Goal: Task Accomplishment & Management: Use online tool/utility

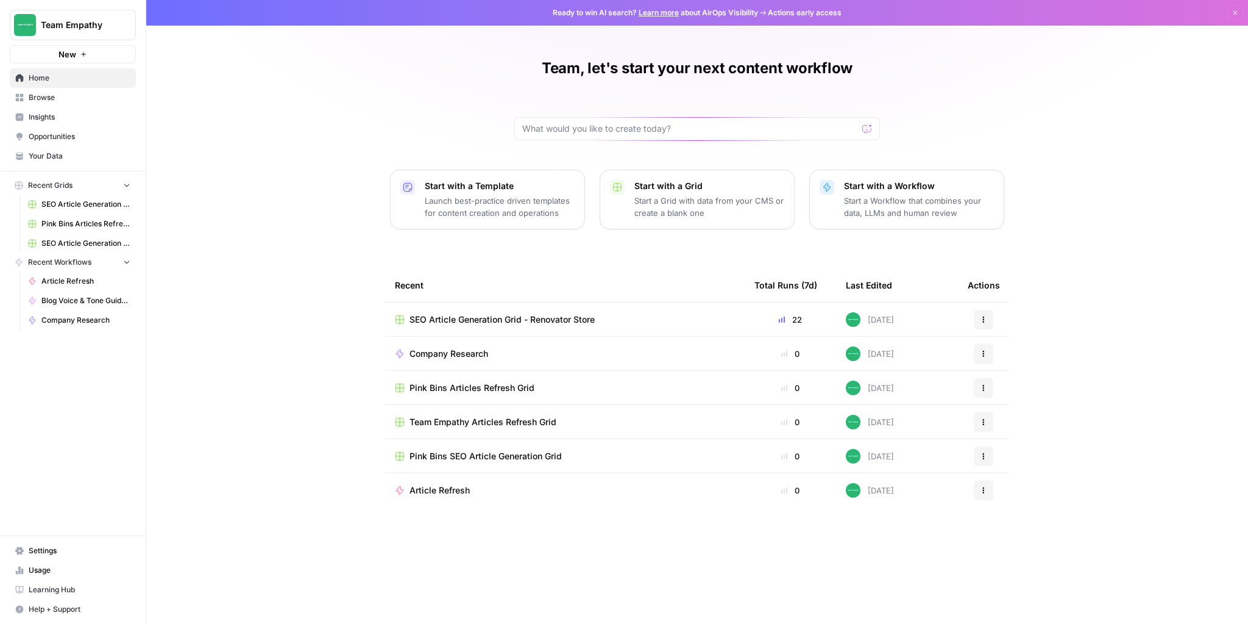
click at [516, 319] on span "SEO Article Generation Grid - Renovator Store" at bounding box center [502, 319] width 185 height 12
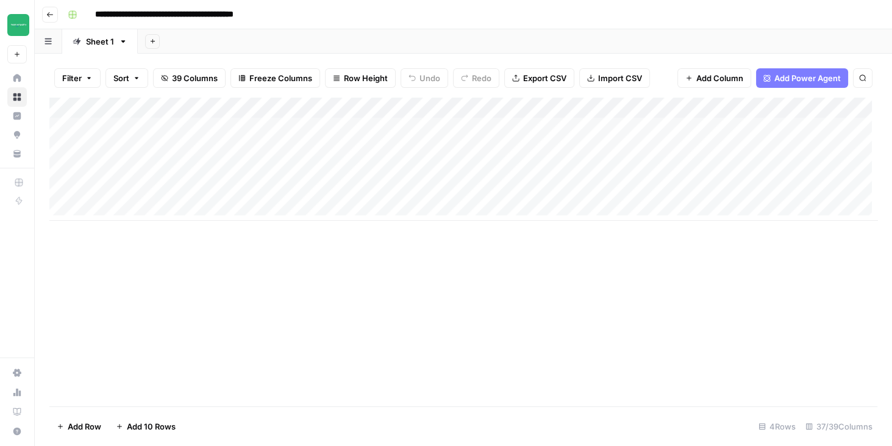
click at [154, 127] on div "Add Column" at bounding box center [463, 159] width 828 height 123
click at [154, 146] on div "Add Column" at bounding box center [463, 159] width 828 height 123
click at [149, 167] on div "Add Column" at bounding box center [463, 159] width 828 height 123
click at [151, 149] on div "Add Column" at bounding box center [463, 159] width 828 height 123
click at [149, 127] on div "Add Column" at bounding box center [463, 159] width 828 height 123
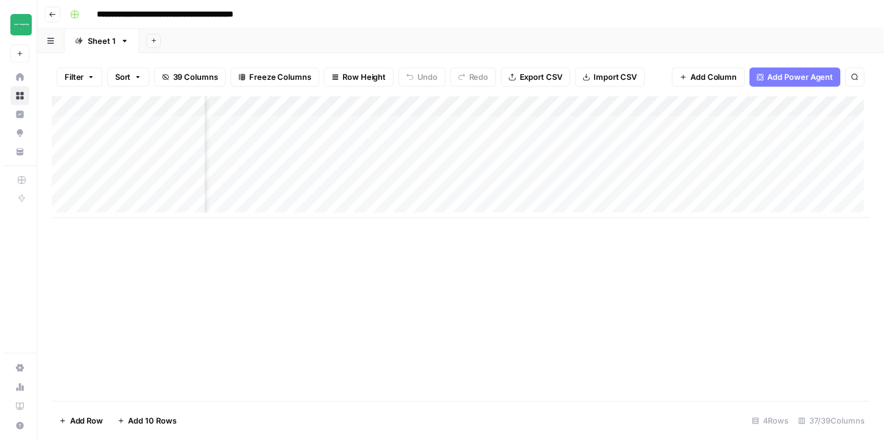
scroll to position [0, 3641]
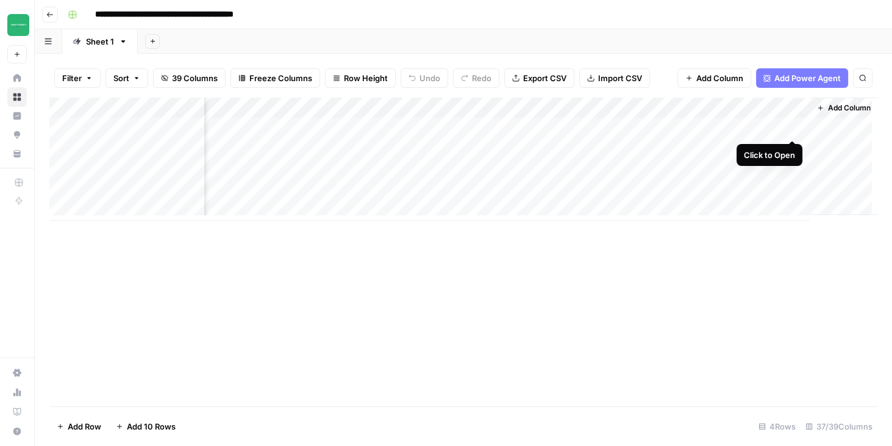
click at [793, 127] on div "Add Column" at bounding box center [463, 159] width 828 height 123
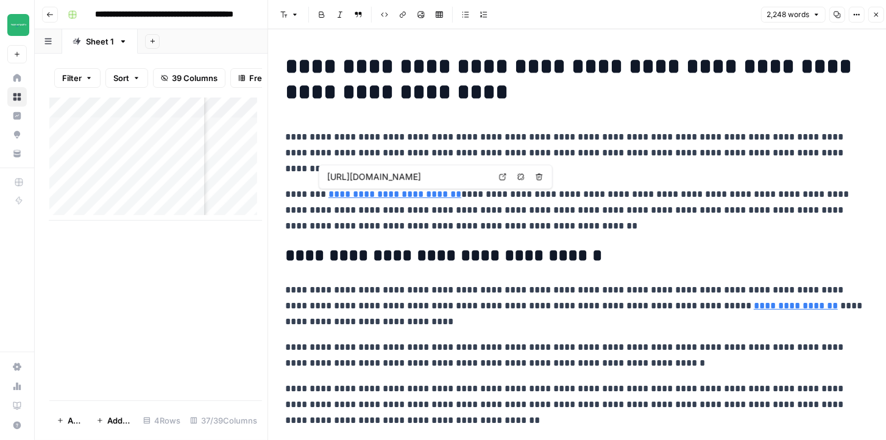
type input "[URL][DOMAIN_NAME][MEDICAL_DATA]"
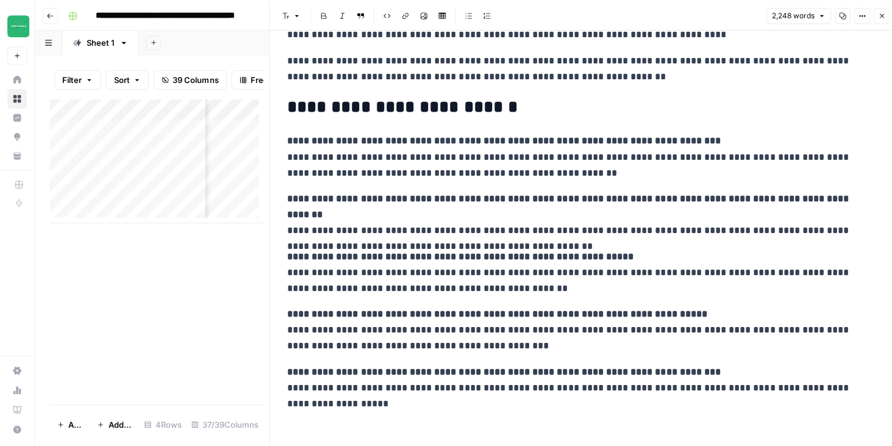
scroll to position [3128, 0]
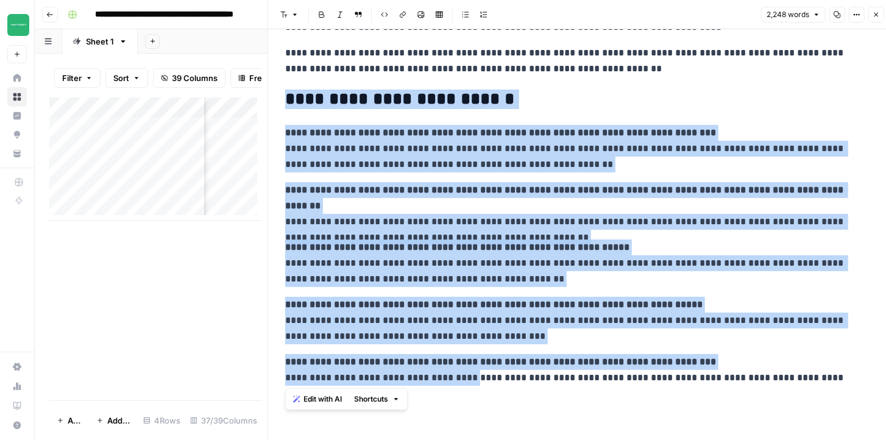
drag, startPoint x: 286, startPoint y: 99, endPoint x: 469, endPoint y: 385, distance: 339.4
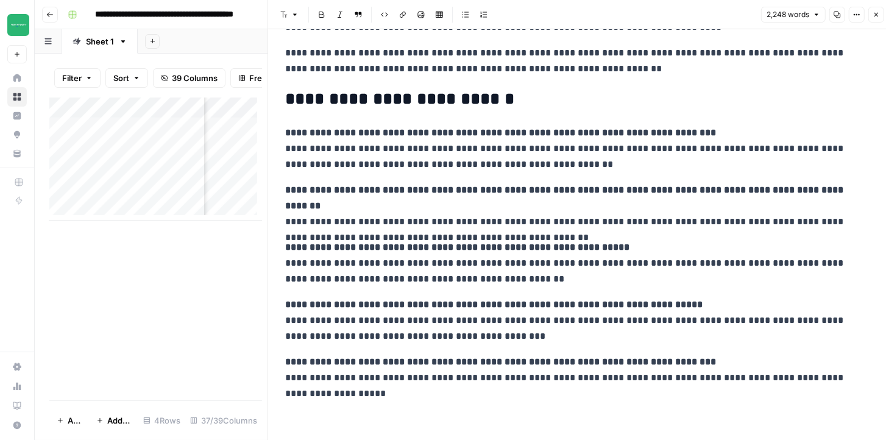
click at [513, 401] on p "**********" at bounding box center [577, 378] width 585 height 48
click at [877, 15] on icon "button" at bounding box center [876, 14] width 7 height 7
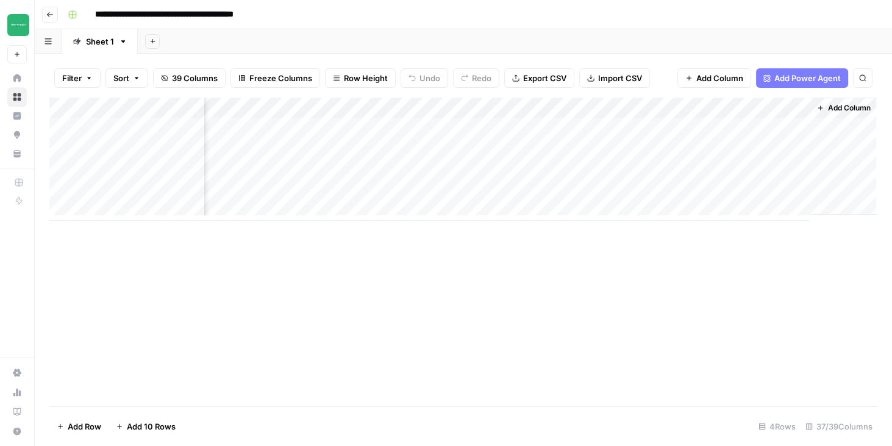
scroll to position [0, 3626]
click at [135, 129] on div "Add Column" at bounding box center [463, 159] width 828 height 123
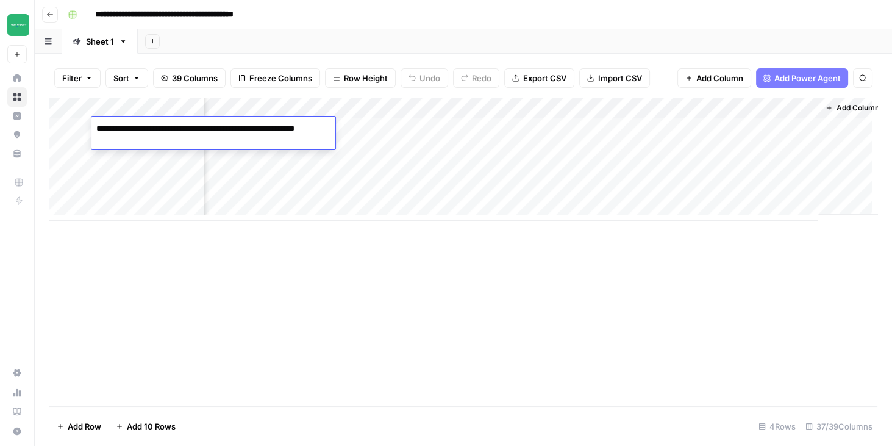
drag, startPoint x: 134, startPoint y: 137, endPoint x: 93, endPoint y: 129, distance: 41.7
click at [93, 129] on textarea "**********" at bounding box center [213, 134] width 244 height 29
click at [157, 139] on textarea "**********" at bounding box center [213, 134] width 244 height 29
click at [425, 269] on div "Add Column" at bounding box center [463, 252] width 828 height 308
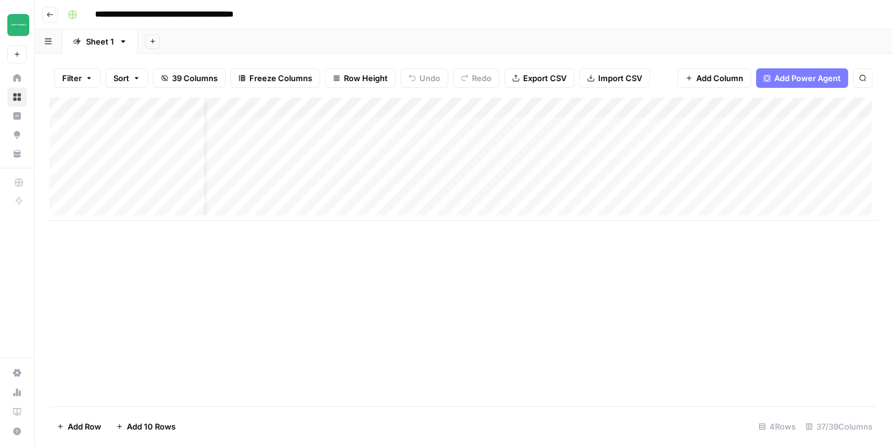
scroll to position [0, 0]
click at [380, 257] on div "Add Column" at bounding box center [463, 252] width 828 height 308
click at [387, 105] on div "Add Column" at bounding box center [463, 159] width 828 height 123
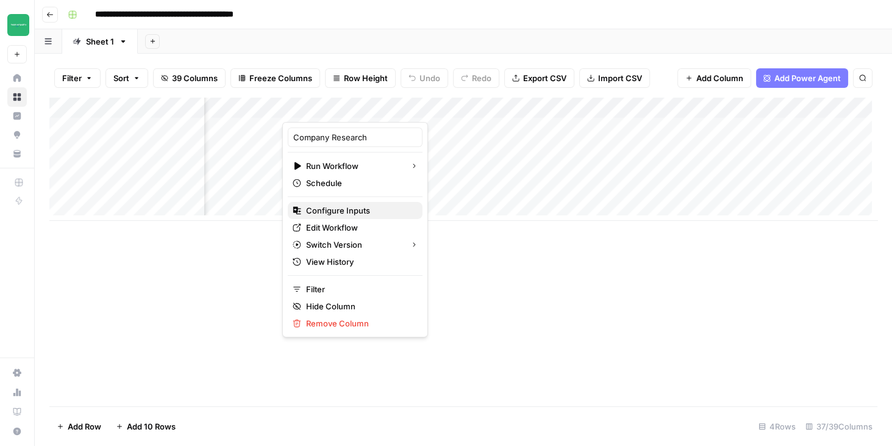
click at [346, 210] on span "Configure Inputs" at bounding box center [359, 210] width 107 height 12
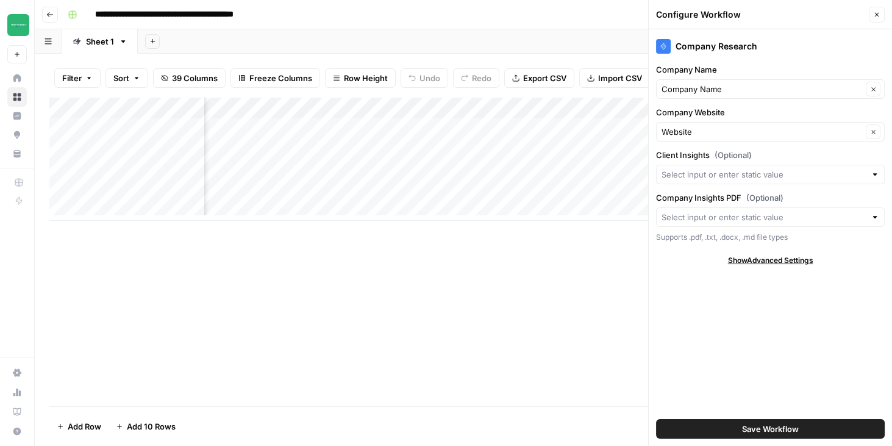
click at [388, 104] on div "Add Column" at bounding box center [463, 159] width 828 height 123
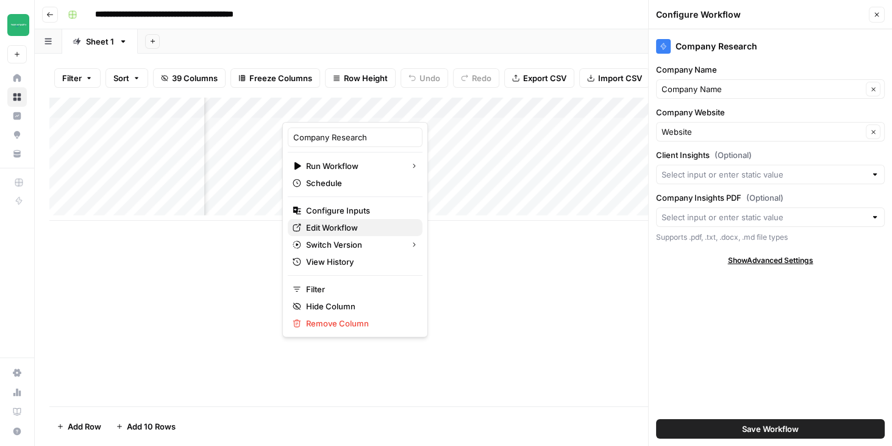
click at [329, 226] on span "Edit Workflow" at bounding box center [359, 227] width 107 height 12
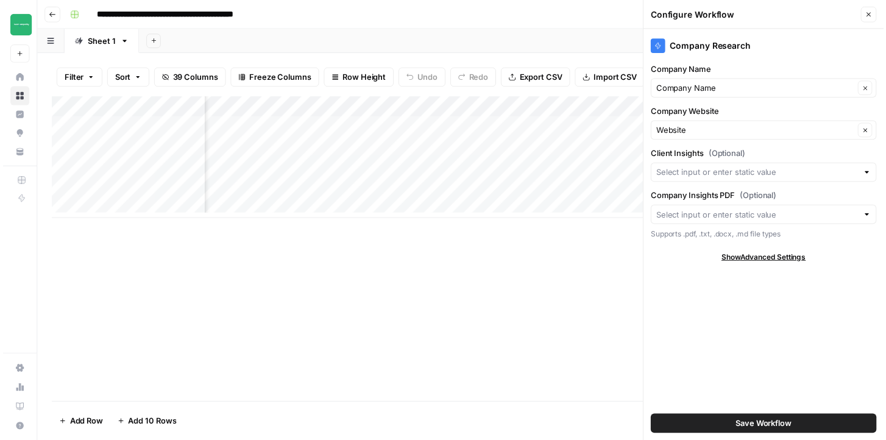
scroll to position [0, 187]
click at [471, 126] on div "Add Column" at bounding box center [463, 159] width 828 height 123
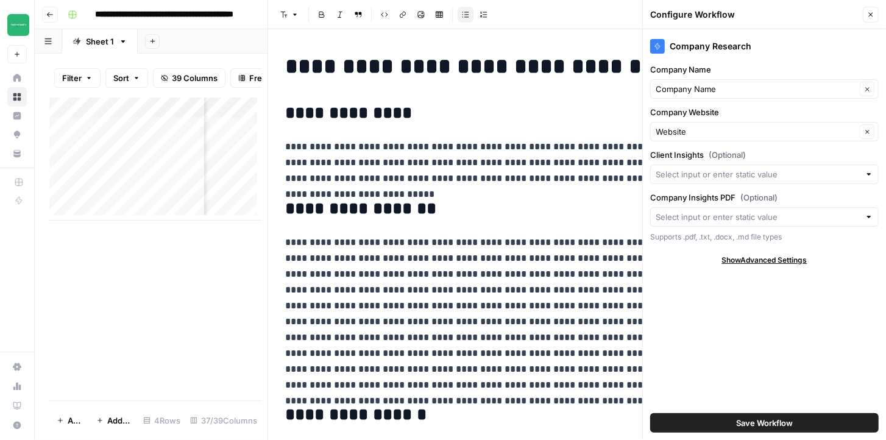
click at [873, 13] on icon "button" at bounding box center [871, 15] width 4 height 4
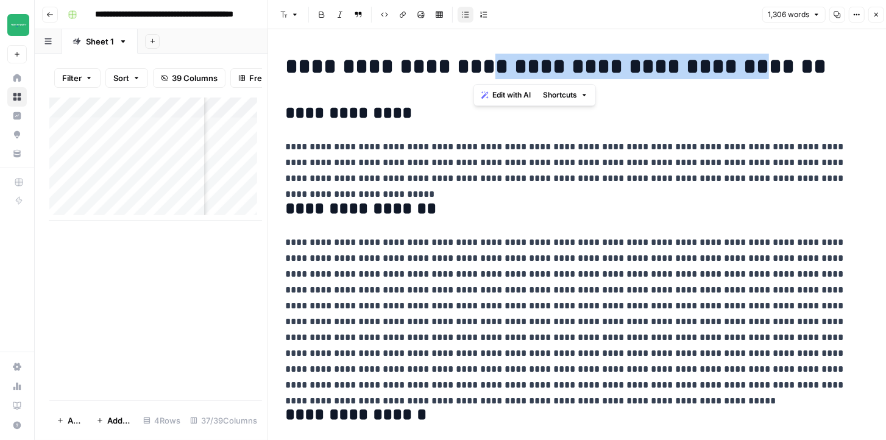
drag, startPoint x: 525, startPoint y: 74, endPoint x: 763, endPoint y: 70, distance: 238.4
click at [763, 70] on h1 "**********" at bounding box center [577, 67] width 585 height 26
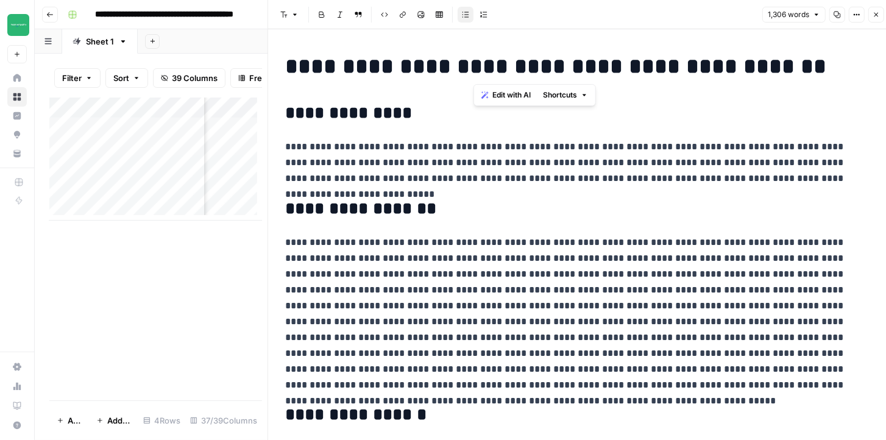
click at [313, 71] on h1 "**********" at bounding box center [577, 67] width 585 height 26
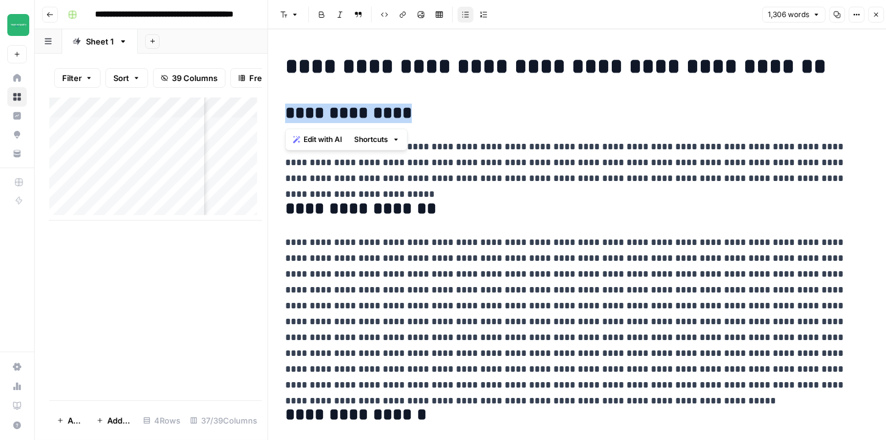
drag, startPoint x: 287, startPoint y: 110, endPoint x: 424, endPoint y: 107, distance: 136.6
click at [424, 107] on h2 "**********" at bounding box center [577, 114] width 585 height 20
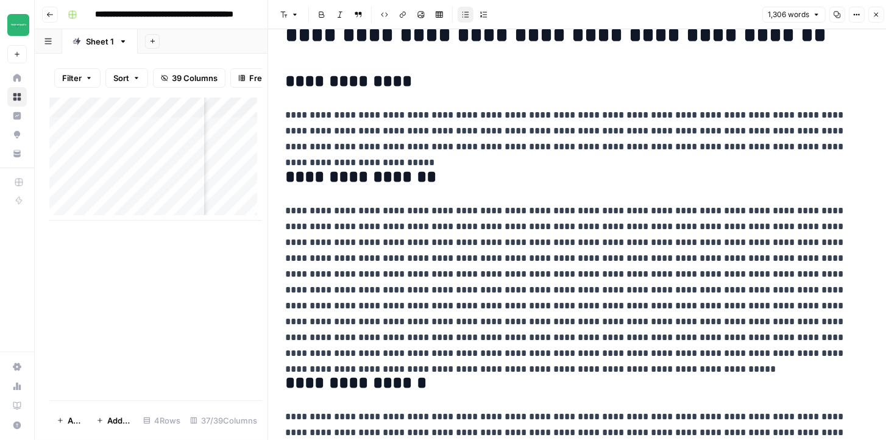
scroll to position [35, 0]
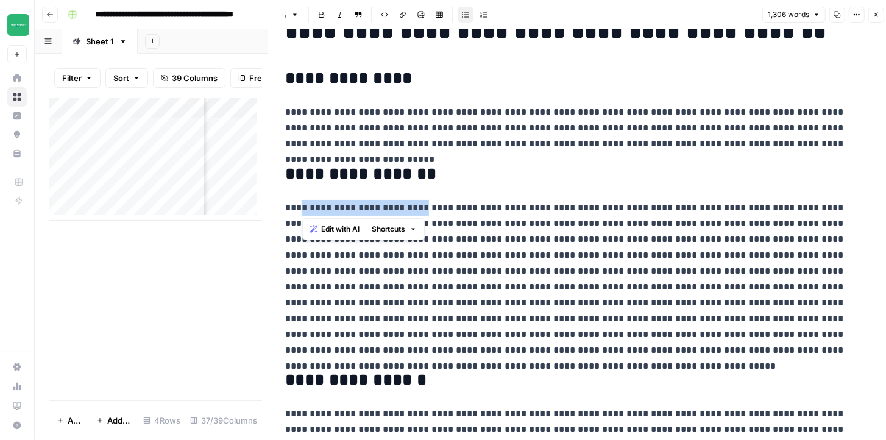
drag, startPoint x: 303, startPoint y: 185, endPoint x: 414, endPoint y: 184, distance: 111.0
click at [418, 169] on h2 "**********" at bounding box center [577, 175] width 585 height 20
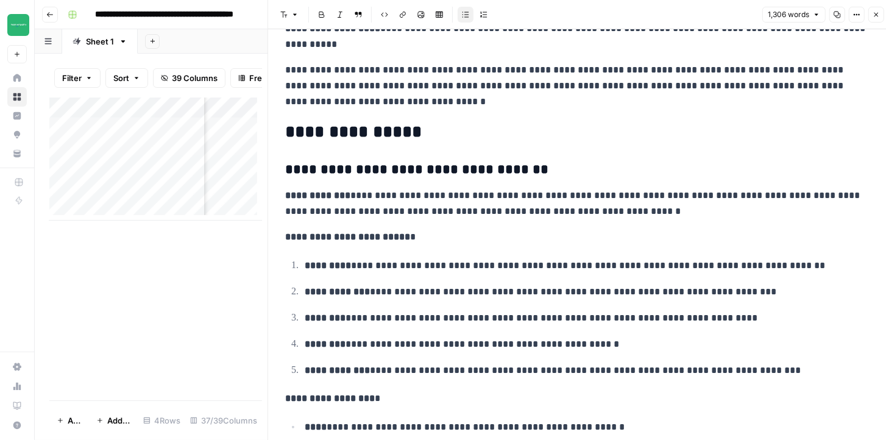
scroll to position [1846, 0]
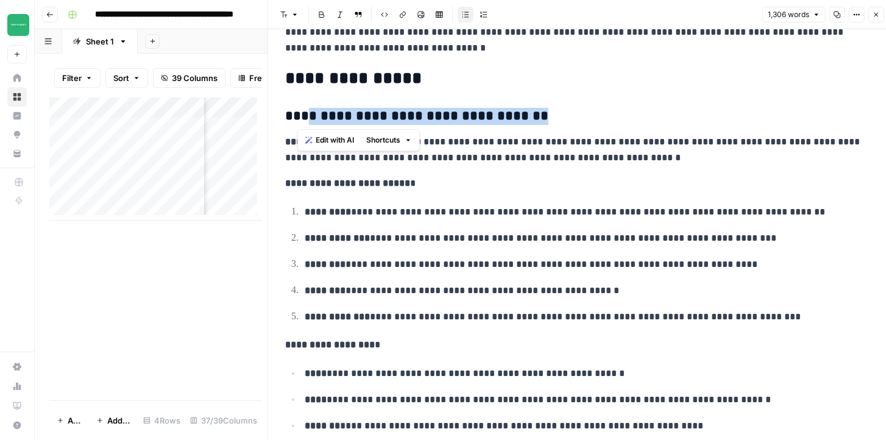
drag, startPoint x: 301, startPoint y: 113, endPoint x: 552, endPoint y: 115, distance: 251.2
click at [552, 115] on h3 "**********" at bounding box center [577, 116] width 585 height 17
click at [505, 123] on h3 "**********" at bounding box center [577, 116] width 585 height 17
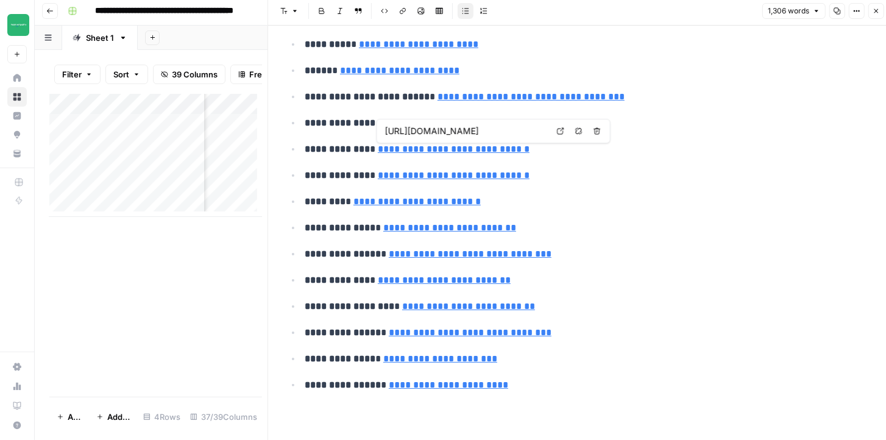
scroll to position [5, 0]
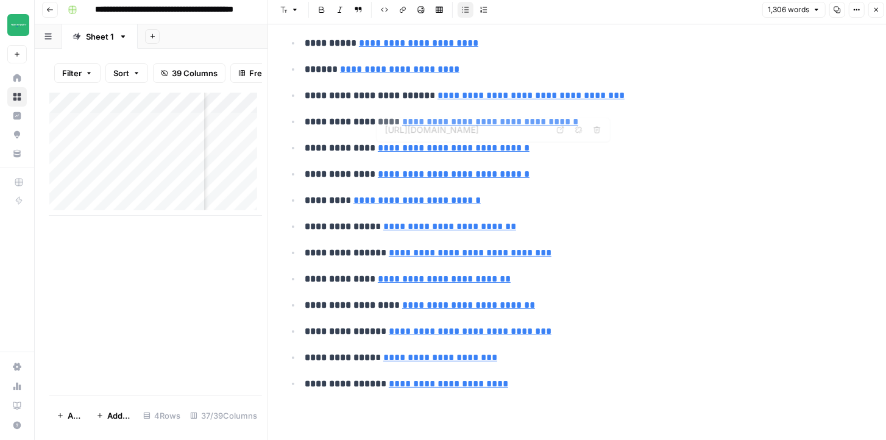
type input "[URL][DOMAIN_NAME]"
click at [875, 12] on icon "button" at bounding box center [876, 9] width 7 height 7
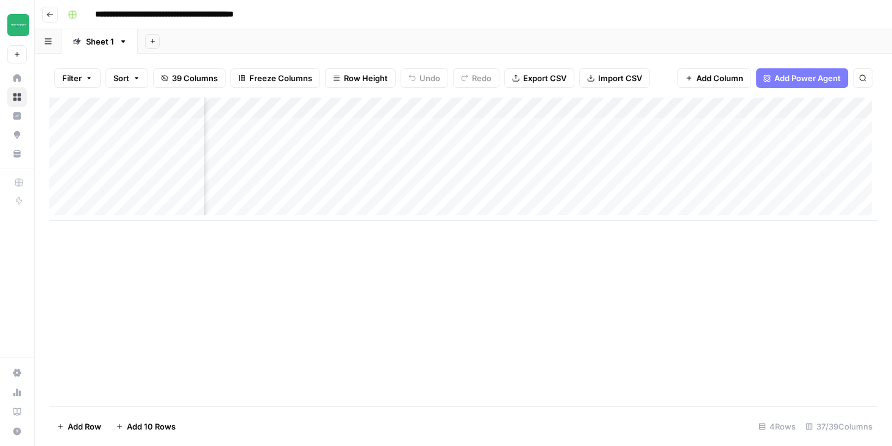
scroll to position [0, 817]
click at [530, 127] on div "Add Column" at bounding box center [463, 159] width 828 height 123
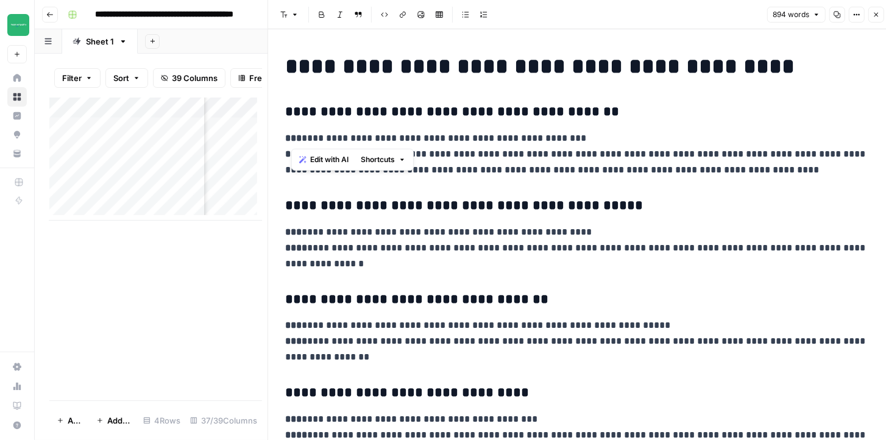
drag, startPoint x: 306, startPoint y: 137, endPoint x: 520, endPoint y: 133, distance: 214.0
click at [520, 133] on p "**********" at bounding box center [577, 154] width 585 height 48
click at [545, 146] on p "**********" at bounding box center [577, 154] width 585 height 48
drag, startPoint x: 287, startPoint y: 154, endPoint x: 623, endPoint y: 166, distance: 336.7
click at [623, 166] on p "**********" at bounding box center [577, 154] width 585 height 48
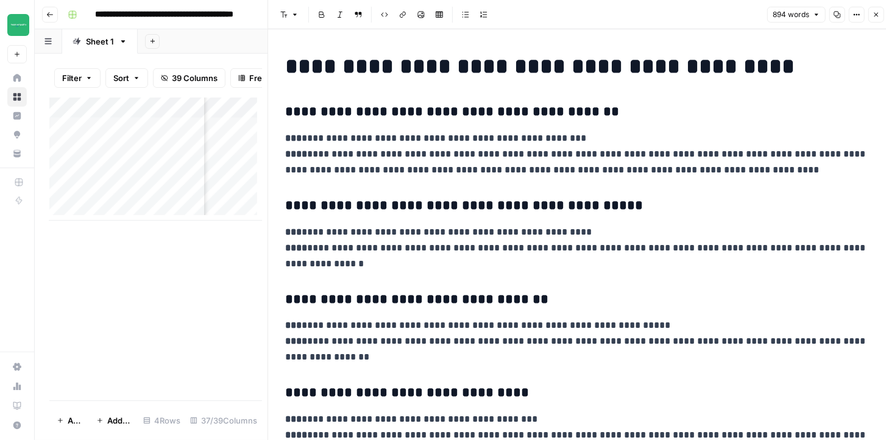
click at [644, 169] on p "**********" at bounding box center [577, 154] width 585 height 48
click at [879, 13] on icon "button" at bounding box center [876, 14] width 7 height 7
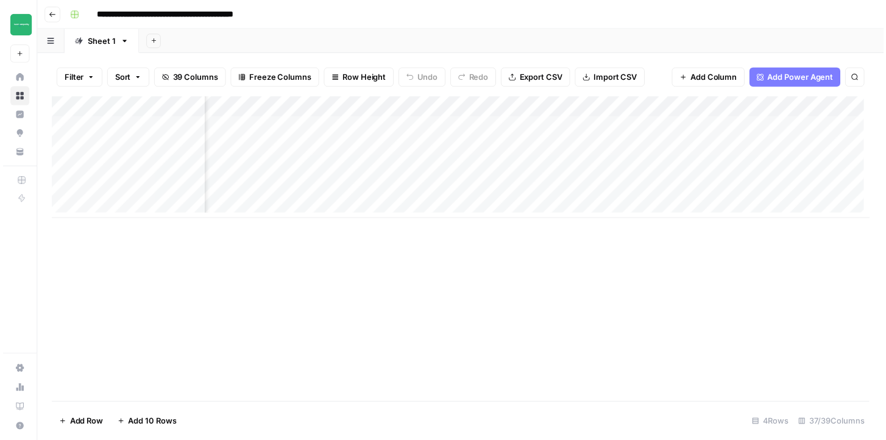
scroll to position [0, 1522]
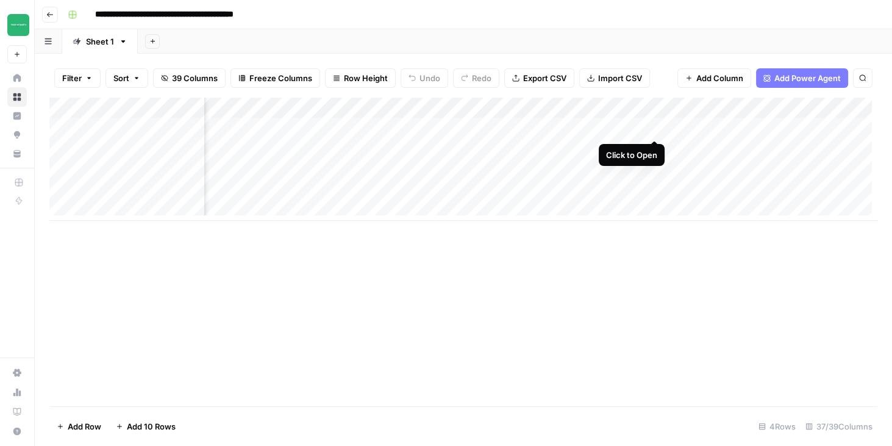
click at [653, 128] on div "Add Column" at bounding box center [463, 159] width 828 height 123
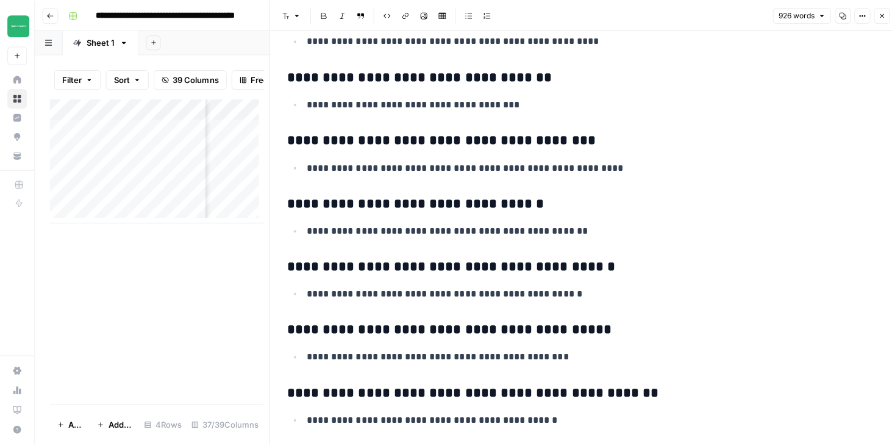
scroll to position [2752, 0]
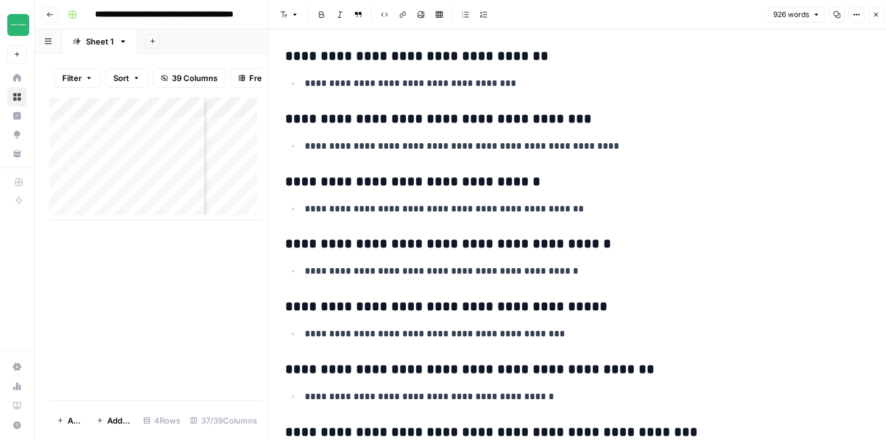
click at [878, 15] on icon "button" at bounding box center [876, 14] width 7 height 7
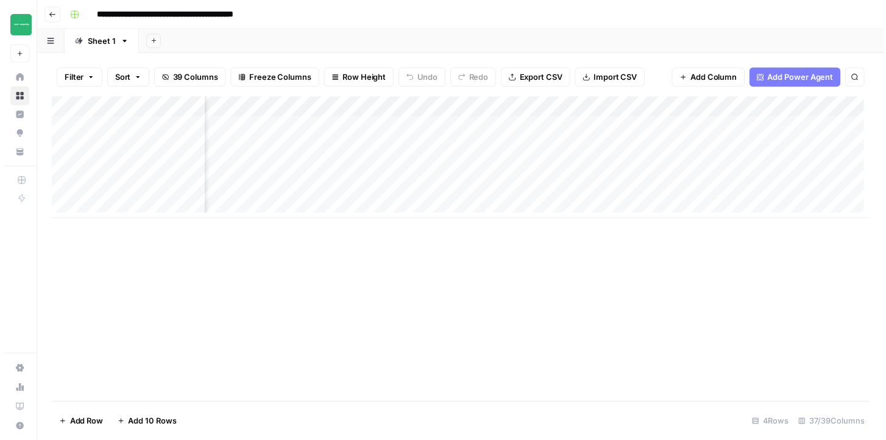
scroll to position [0, 3641]
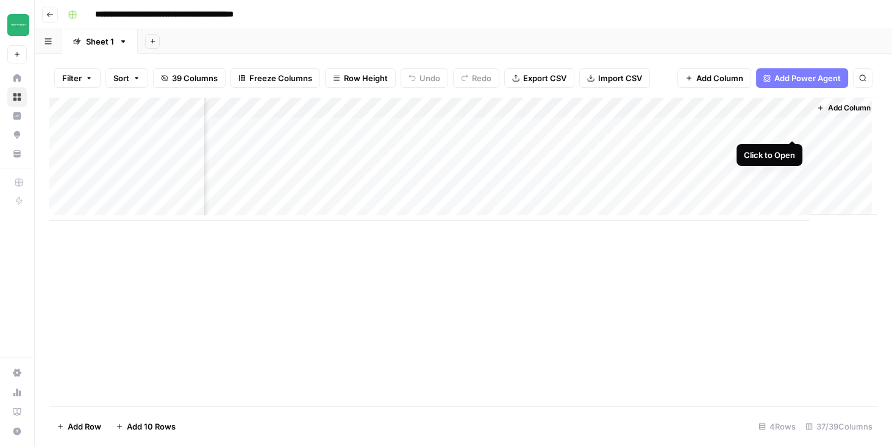
click at [790, 128] on div "Add Column" at bounding box center [463, 159] width 828 height 123
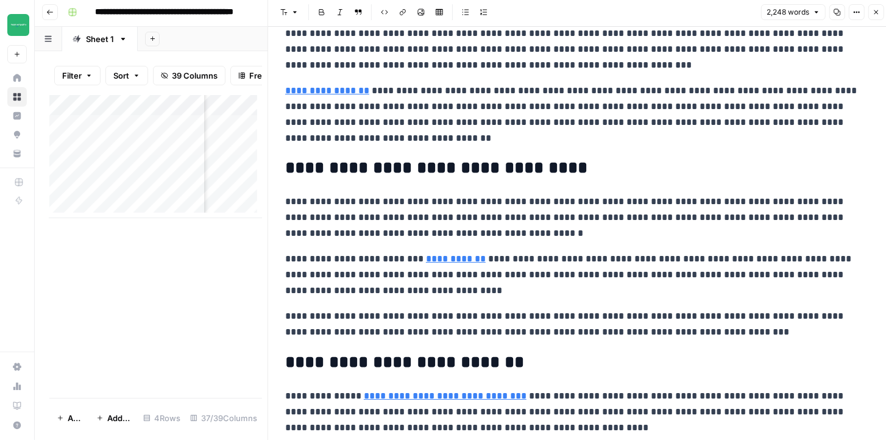
scroll to position [5, 0]
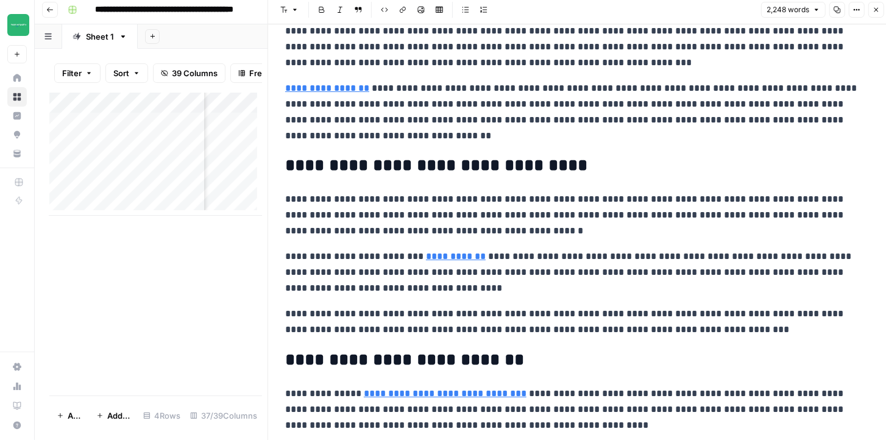
click at [877, 12] on icon "button" at bounding box center [876, 9] width 7 height 7
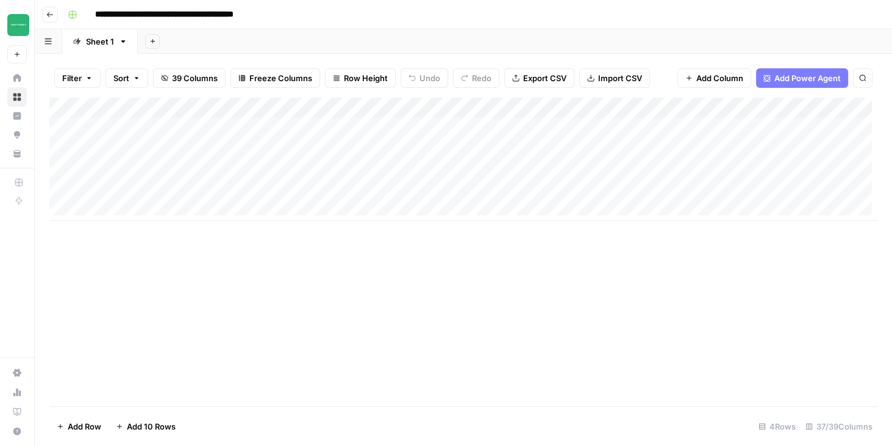
click at [51, 20] on button "Go back" at bounding box center [50, 15] width 16 height 16
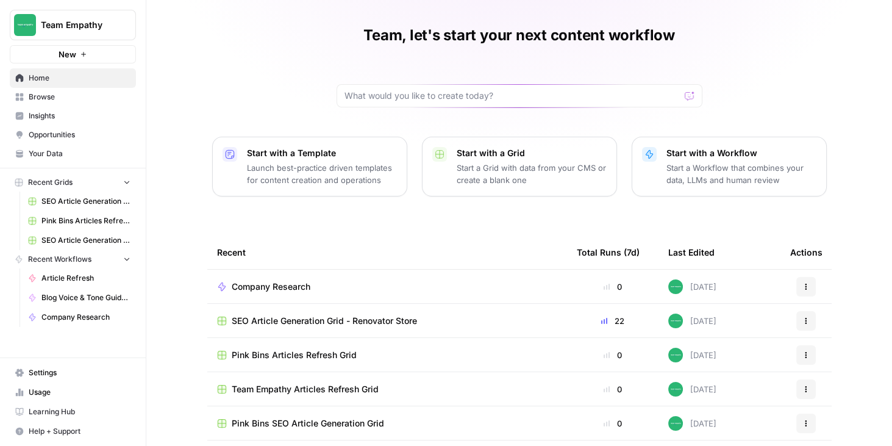
scroll to position [35, 0]
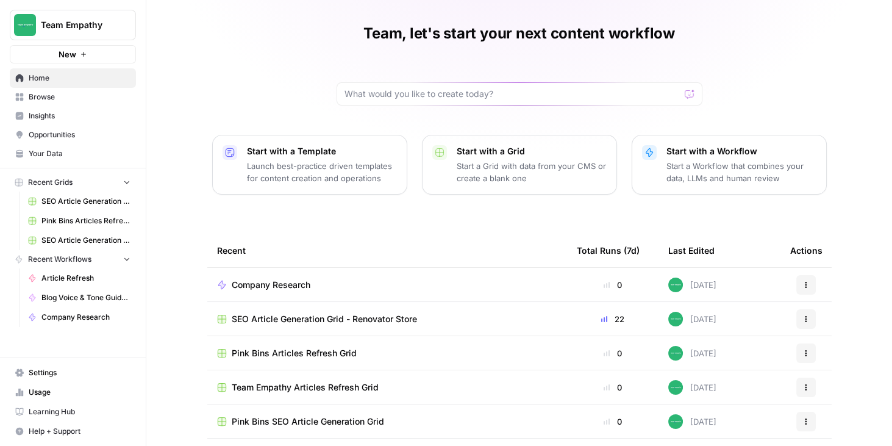
click at [319, 351] on span "Pink Bins Articles Refresh Grid" at bounding box center [294, 353] width 125 height 12
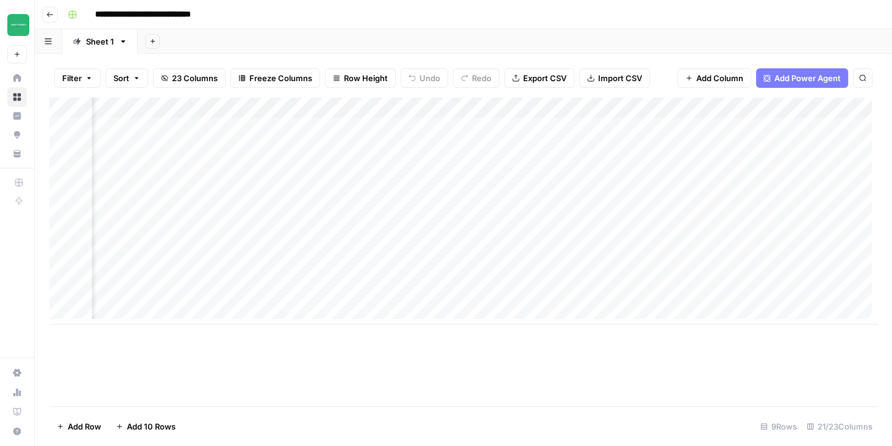
scroll to position [0, 1607]
click at [547, 112] on div "Add Column" at bounding box center [463, 211] width 828 height 227
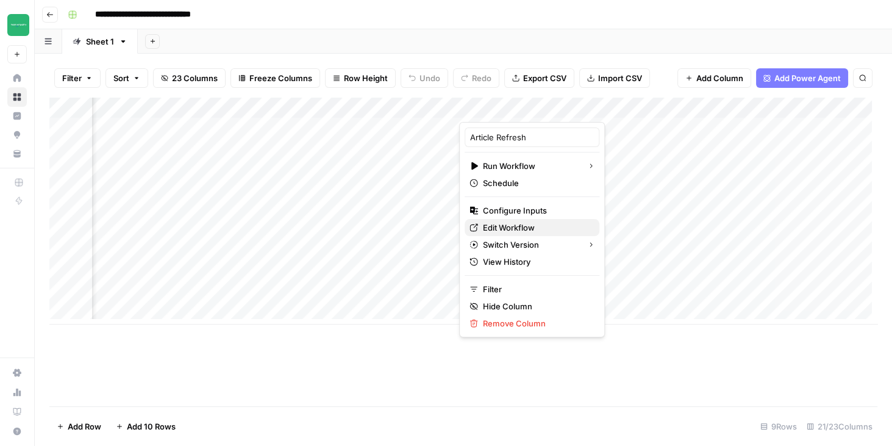
click at [514, 224] on span "Edit Workflow" at bounding box center [536, 227] width 107 height 12
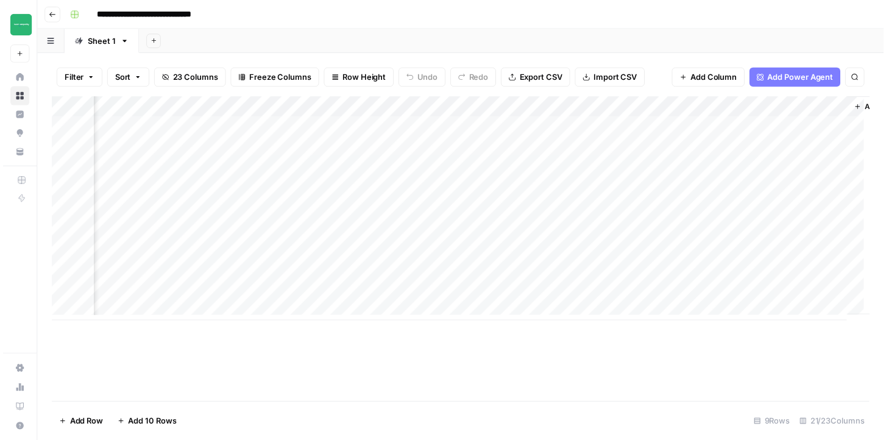
scroll to position [0, 1771]
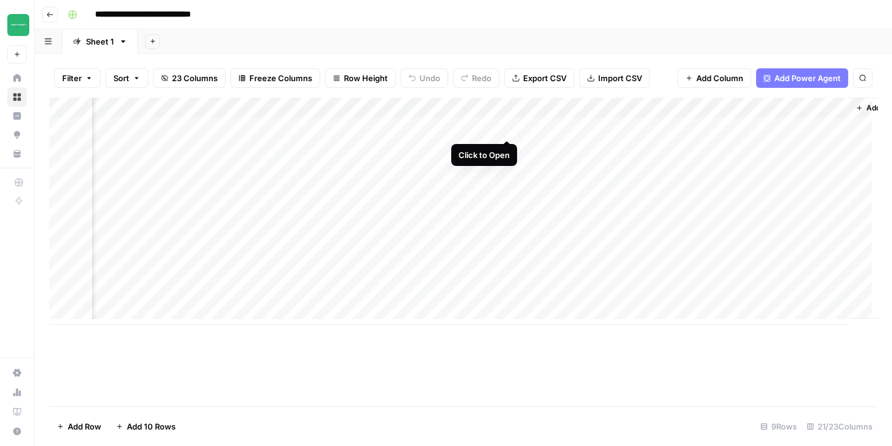
click at [507, 126] on div "Add Column" at bounding box center [463, 211] width 828 height 227
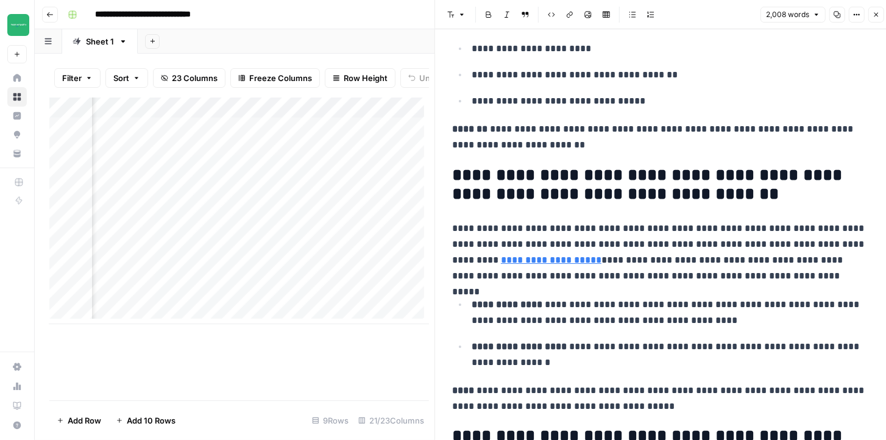
scroll to position [2508, 0]
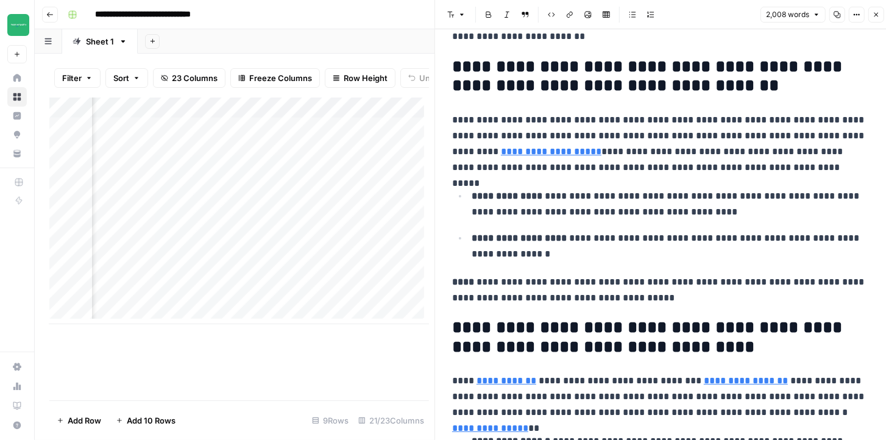
click at [878, 15] on icon "button" at bounding box center [876, 14] width 7 height 7
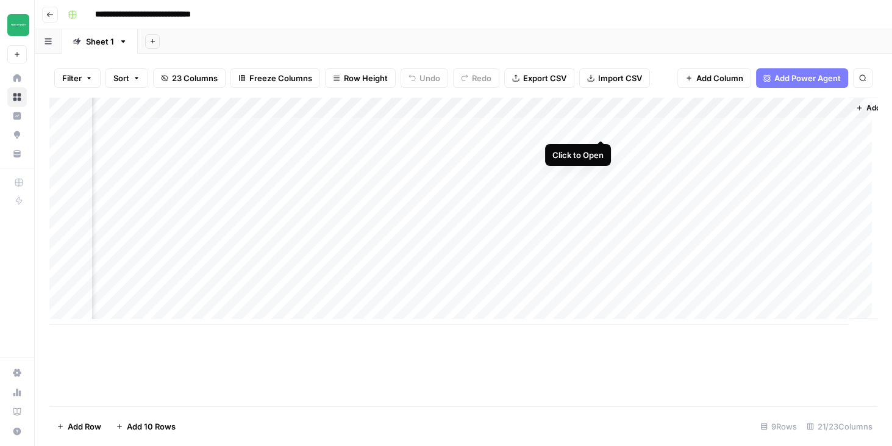
click at [601, 128] on div "Add Column" at bounding box center [463, 211] width 828 height 227
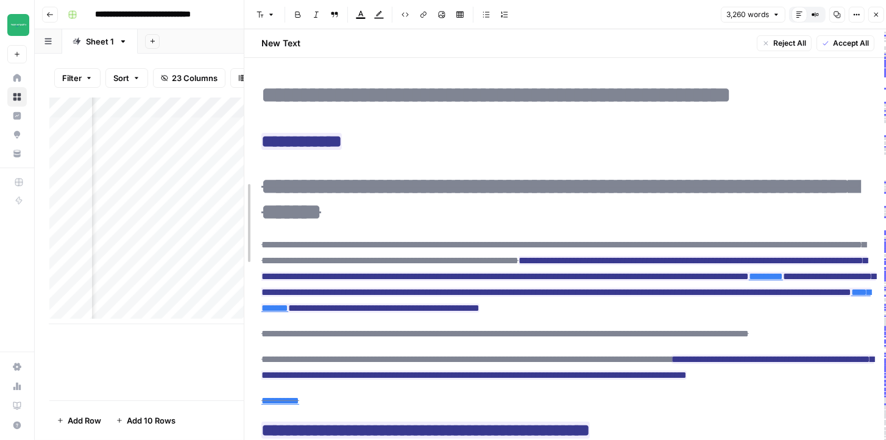
drag, startPoint x: 352, startPoint y: 43, endPoint x: 305, endPoint y: 89, distance: 66.0
click at [165, 51] on body "**********" at bounding box center [443, 220] width 886 height 440
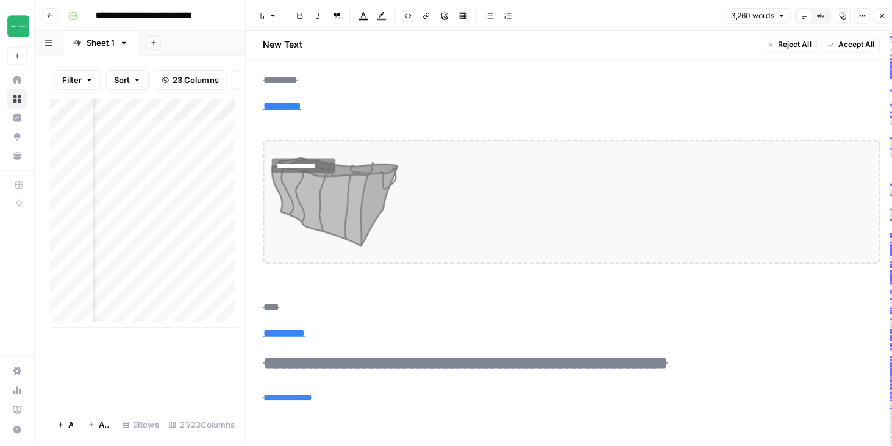
scroll to position [8499, 0]
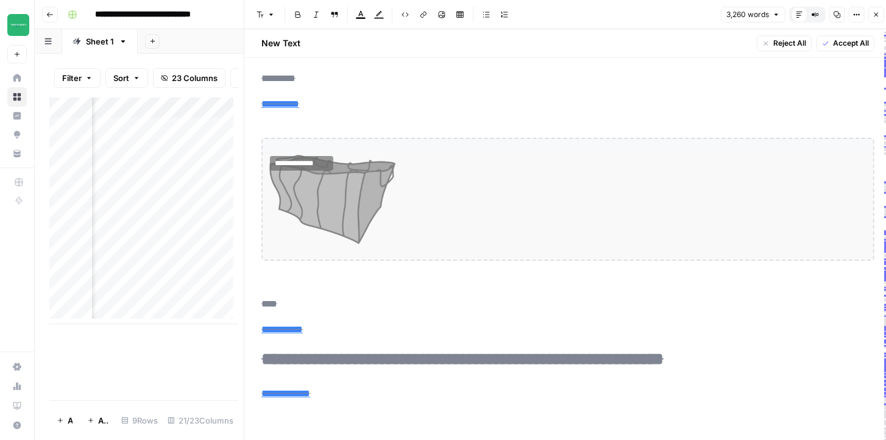
click at [877, 16] on icon "button" at bounding box center [876, 14] width 7 height 7
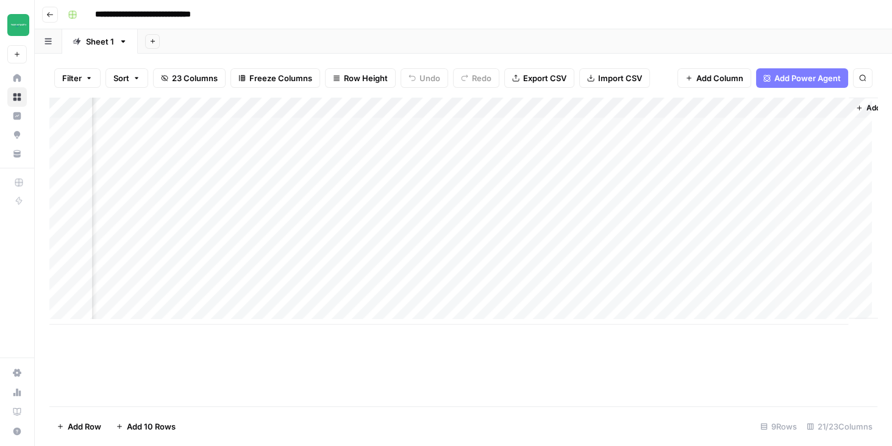
click at [24, 34] on img "Workspace: Team Empathy" at bounding box center [18, 25] width 22 height 22
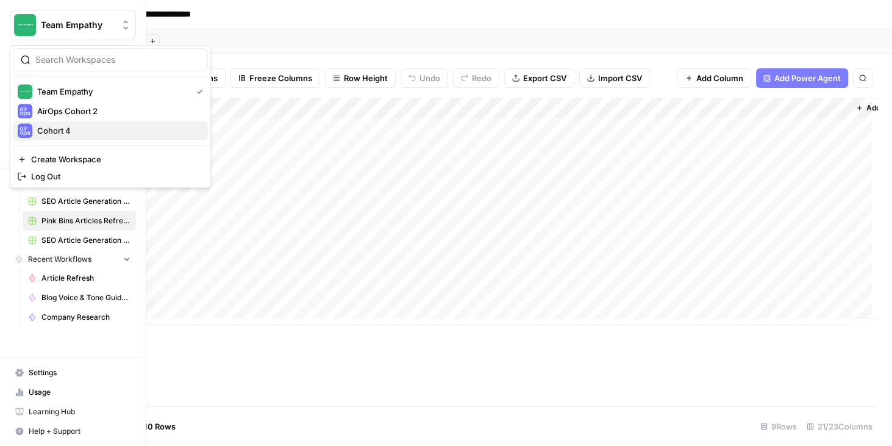
click at [55, 128] on span "Cohort 4" at bounding box center [117, 130] width 161 height 12
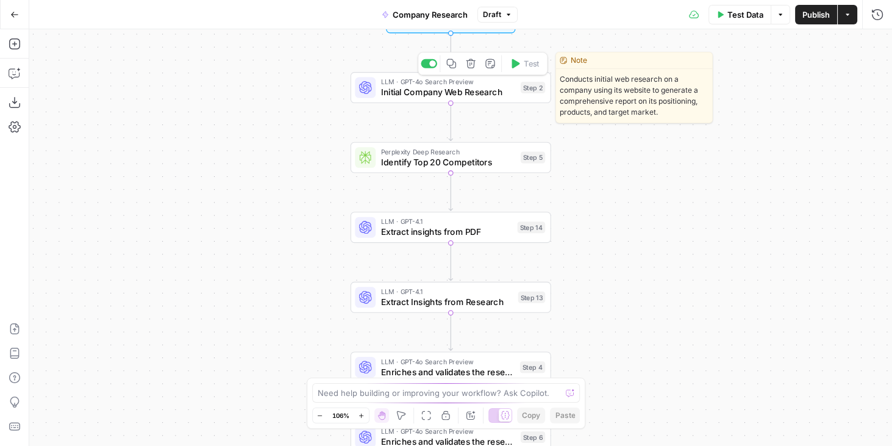
click at [421, 91] on span "Initial Company Web Research" at bounding box center [448, 91] width 135 height 13
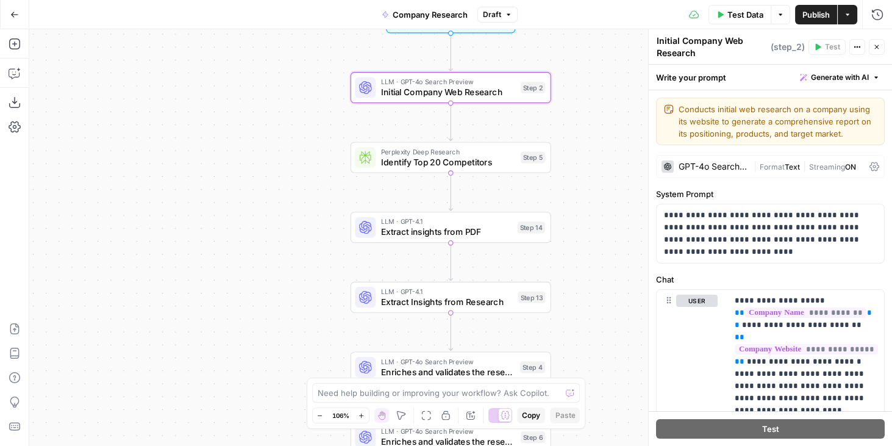
click at [611, 109] on div "Workflow Input Settings Inputs LLM · GPT-4o Search Preview Initial Company Web …" at bounding box center [460, 237] width 863 height 416
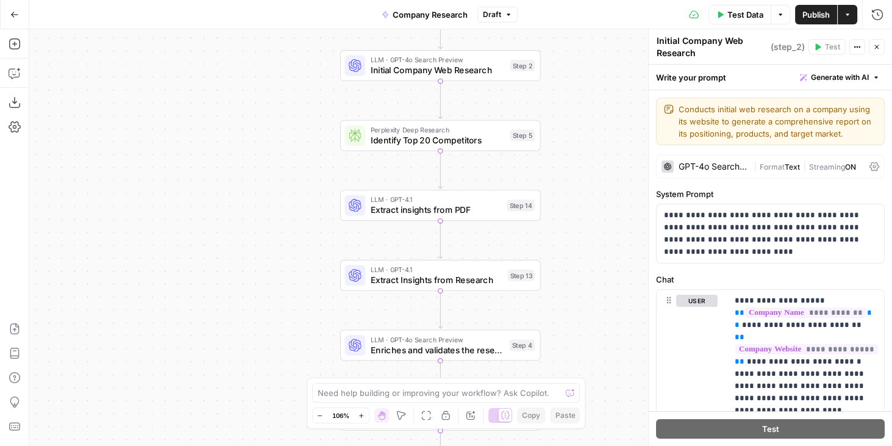
drag, startPoint x: 588, startPoint y: 133, endPoint x: 572, endPoint y: 100, distance: 36.8
click at [572, 100] on div "Workflow Input Settings Inputs LLM · GPT-4o Search Preview Initial Company Web …" at bounding box center [460, 237] width 863 height 416
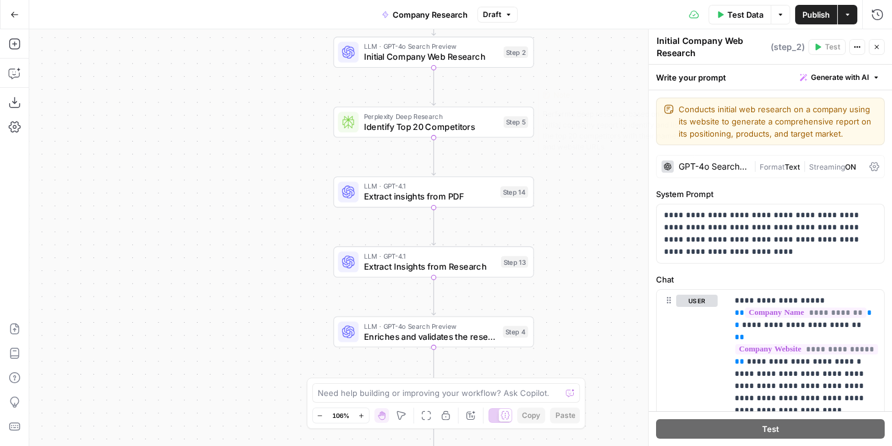
click at [447, 122] on span "Identify Top 20 Competitors" at bounding box center [431, 126] width 135 height 13
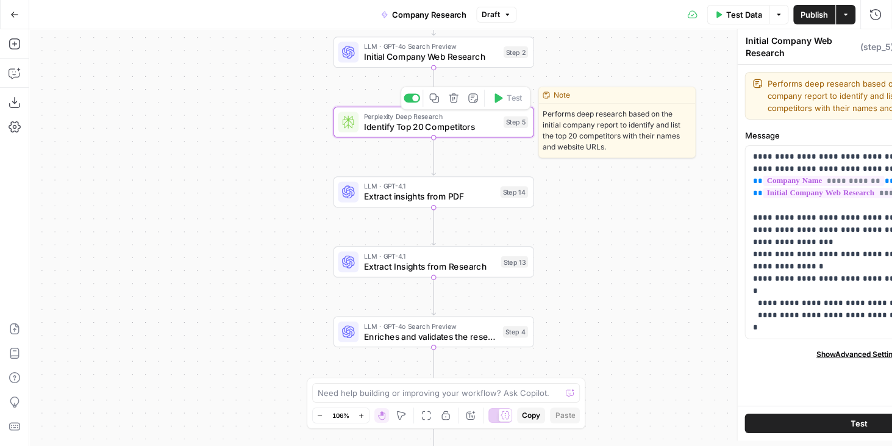
type textarea "Identify Top 20 Competitors"
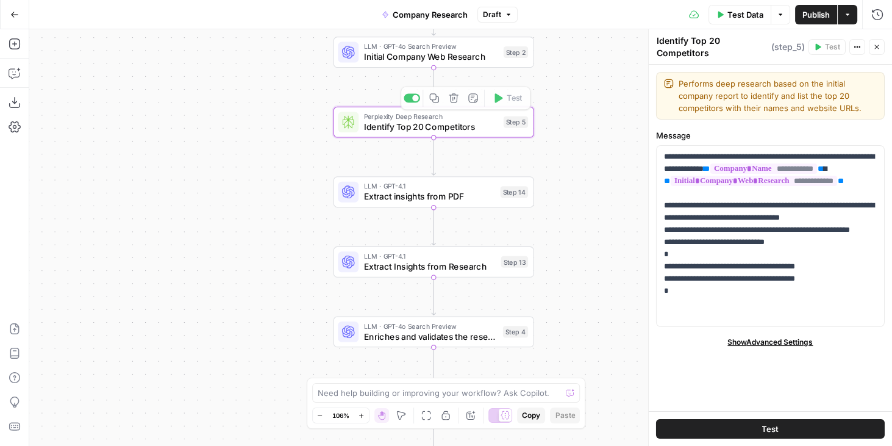
click at [564, 189] on div "Workflow Input Settings Inputs LLM · GPT-4o Search Preview Initial Company Web …" at bounding box center [460, 237] width 863 height 416
click at [441, 198] on span "Extract insights from PDF" at bounding box center [429, 196] width 131 height 13
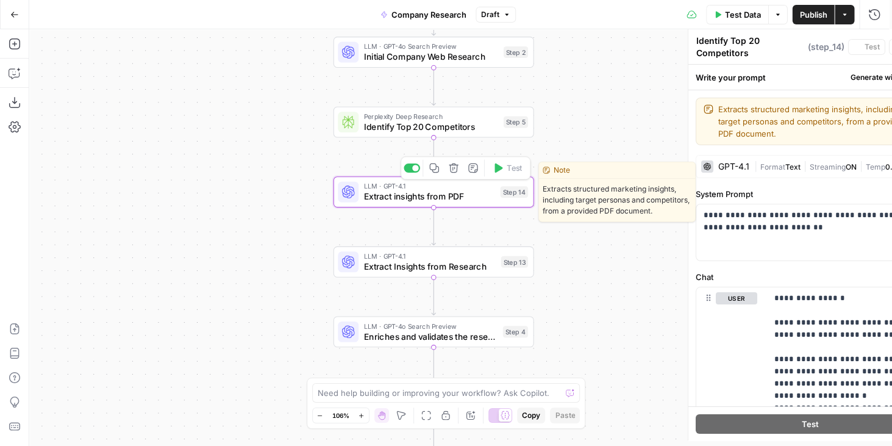
type textarea "Extract insights from PDF"
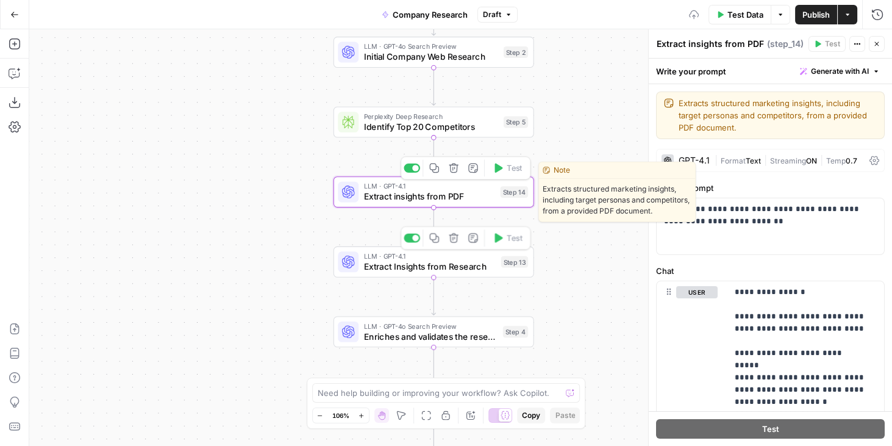
click at [443, 256] on span "LLM · GPT-4.1" at bounding box center [430, 256] width 132 height 10
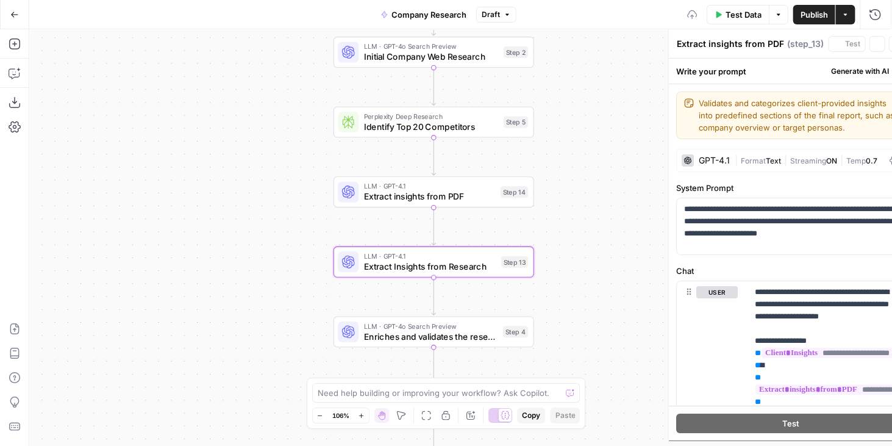
type textarea "Extract Insights from Research"
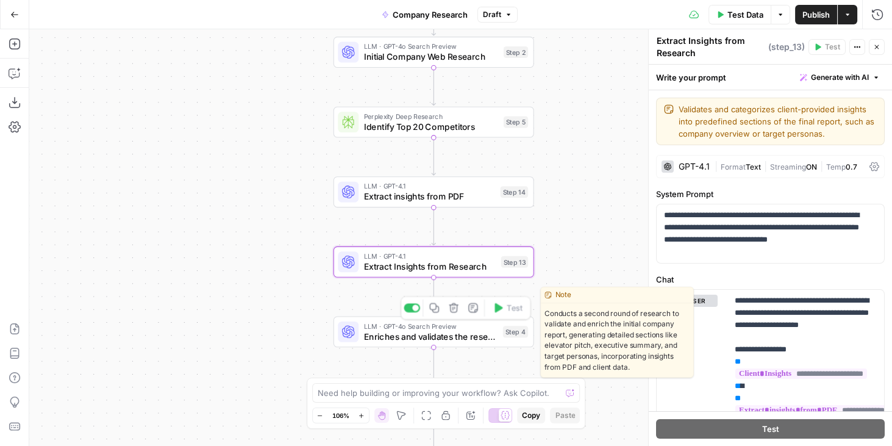
click at [434, 337] on span "Enriches and validates the research 1" at bounding box center [431, 336] width 134 height 13
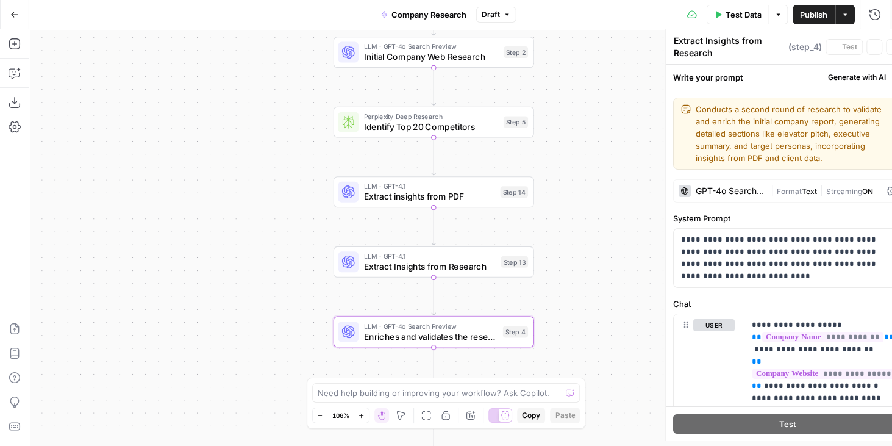
type textarea "Enriches and validates the research 1"
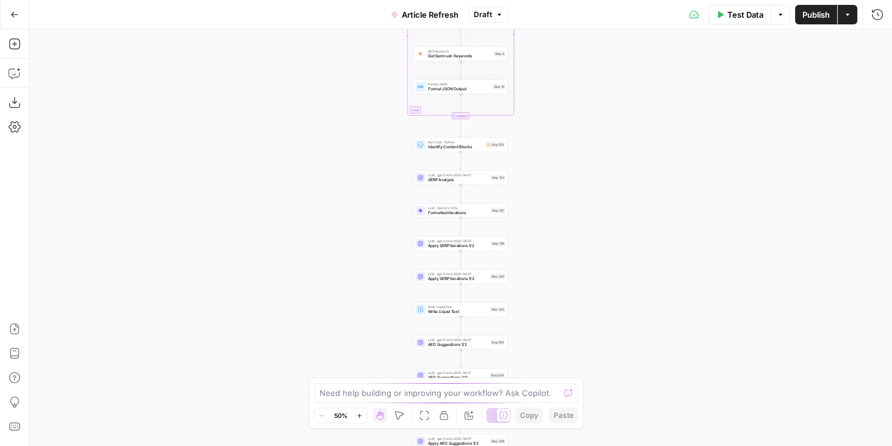
drag, startPoint x: 616, startPoint y: 76, endPoint x: 616, endPoint y: 277, distance: 201.8
click at [616, 277] on div "true false true false true false Workflow Input Settings Inputs Power Agent Ide…" at bounding box center [460, 237] width 863 height 416
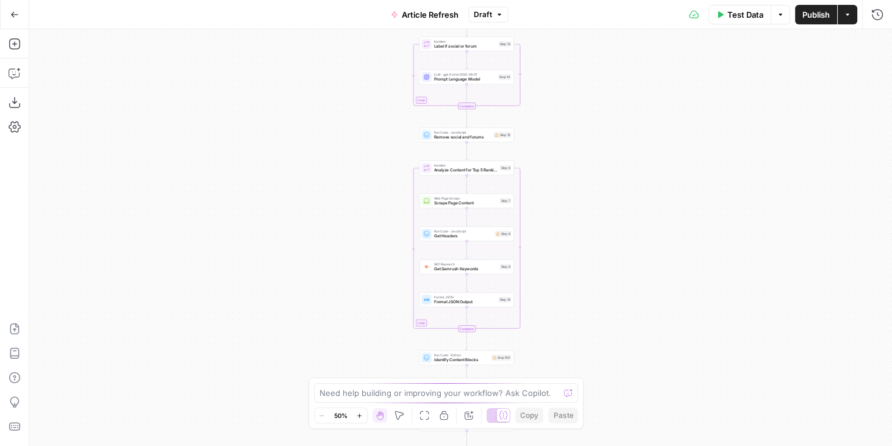
drag, startPoint x: 572, startPoint y: 141, endPoint x: 572, endPoint y: 177, distance: 36.0
click at [572, 299] on div "true false true false true false Workflow Input Settings Inputs Power Agent Ide…" at bounding box center [460, 237] width 863 height 416
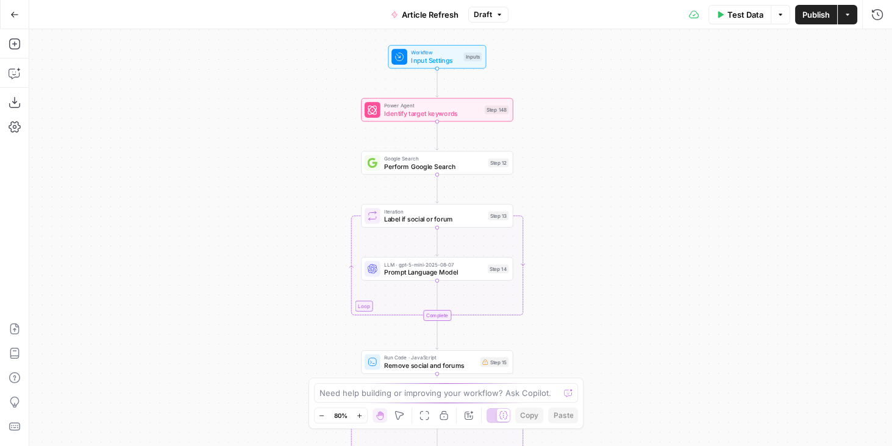
drag, startPoint x: 579, startPoint y: 79, endPoint x: 574, endPoint y: 208, distance: 128.7
click at [588, 332] on div "true false true false true false Workflow Input Settings Inputs Power Agent Ide…" at bounding box center [460, 237] width 863 height 416
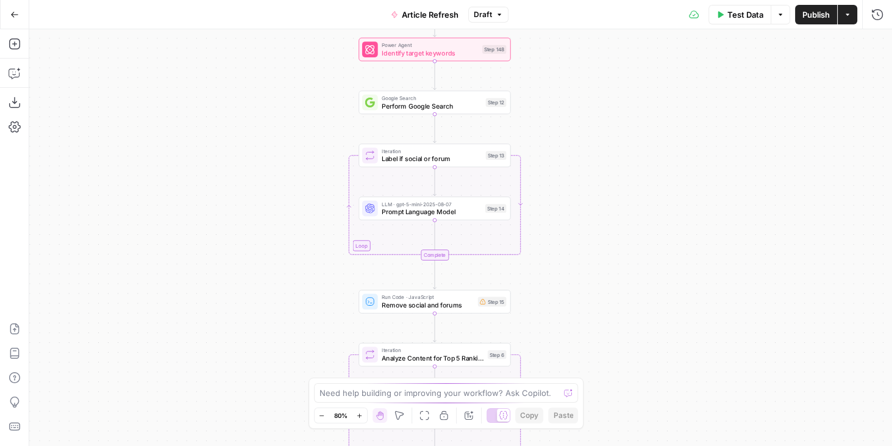
drag, startPoint x: 605, startPoint y: 277, endPoint x: 607, endPoint y: 168, distance: 109.7
click at [607, 168] on div "true false true false true false Workflow Input Settings Inputs Power Agent Ide…" at bounding box center [460, 237] width 863 height 416
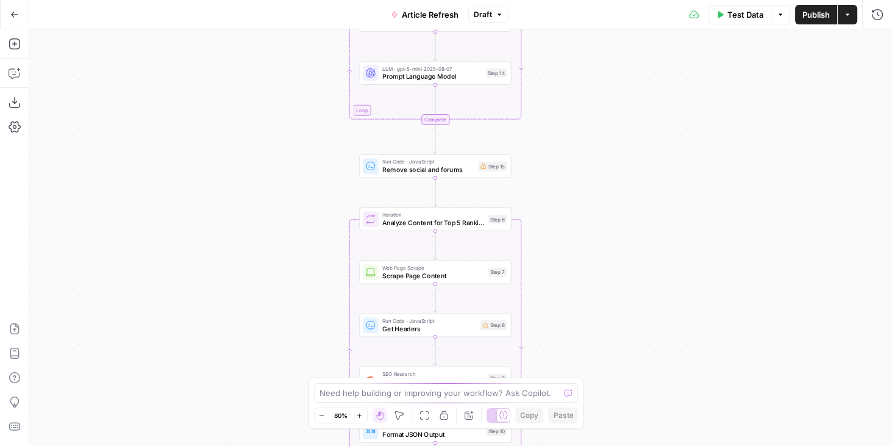
drag, startPoint x: 619, startPoint y: 298, endPoint x: 619, endPoint y: 152, distance: 146.3
click at [619, 152] on div "true false true false true false Workflow Input Settings Inputs Power Agent Ide…" at bounding box center [460, 237] width 863 height 416
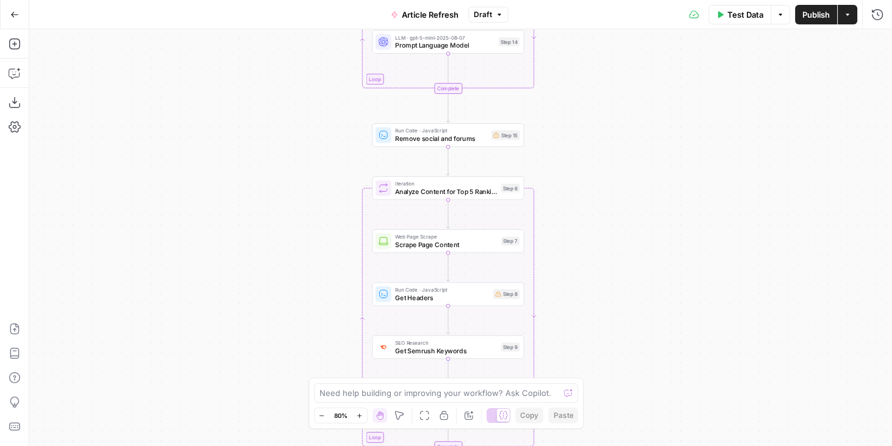
drag, startPoint x: 624, startPoint y: 274, endPoint x: 640, endPoint y: 319, distance: 47.4
click at [641, 317] on div "true false true false true false Workflow Input Settings Inputs Power Agent Ide…" at bounding box center [460, 237] width 863 height 416
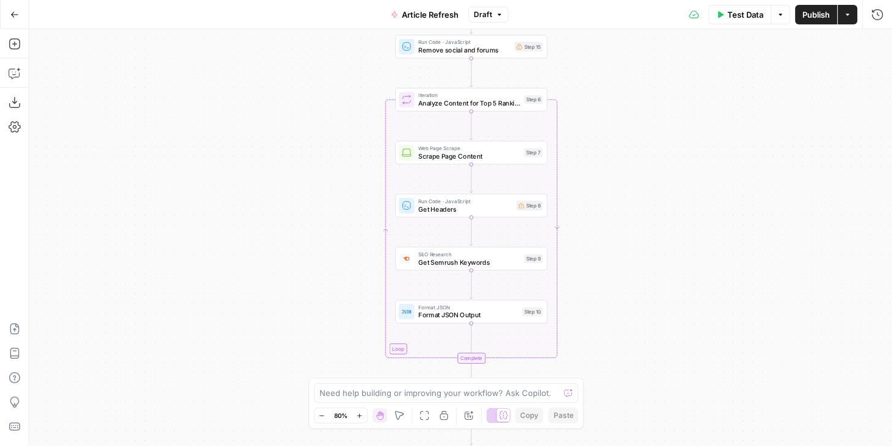
drag, startPoint x: 639, startPoint y: 321, endPoint x: 635, endPoint y: 165, distance: 156.1
click at [659, 188] on div "true false true false true false Workflow Input Settings Inputs Power Agent Ide…" at bounding box center [460, 237] width 863 height 416
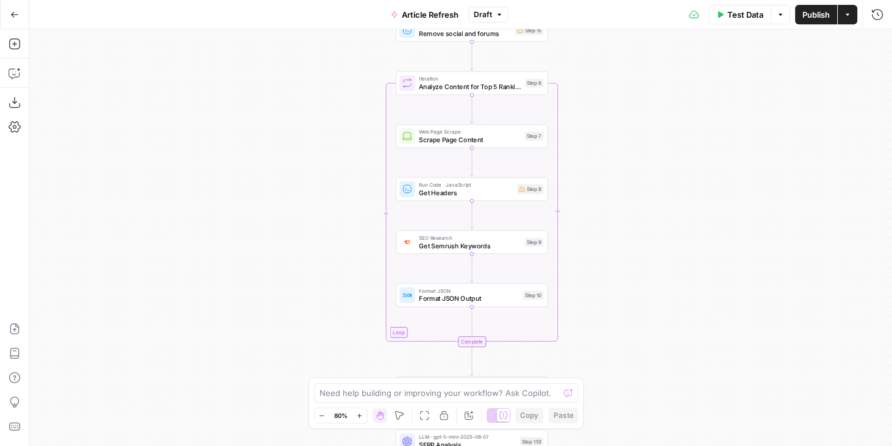
drag, startPoint x: 638, startPoint y: 265, endPoint x: 638, endPoint y: 224, distance: 40.8
click at [638, 226] on div "true false true false true false Workflow Input Settings Inputs Power Agent Ide…" at bounding box center [460, 237] width 863 height 416
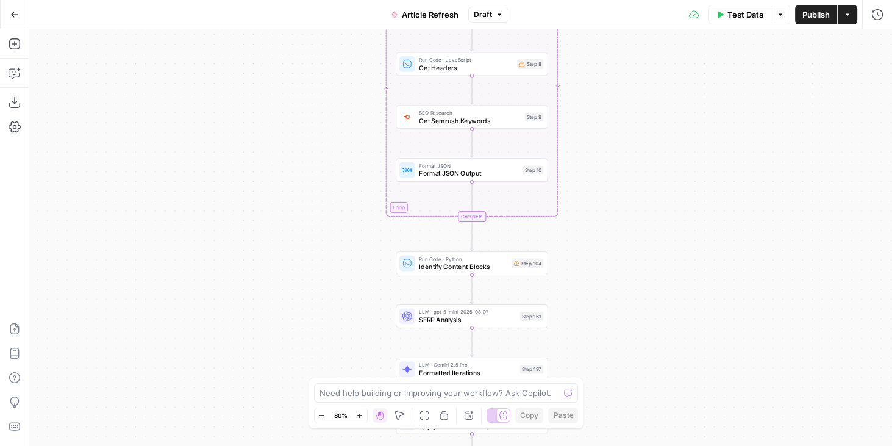
drag, startPoint x: 636, startPoint y: 180, endPoint x: 635, endPoint y: 141, distance: 39.0
click at [635, 141] on div "true false true false true false Workflow Input Settings Inputs Power Agent Ide…" at bounding box center [460, 237] width 863 height 416
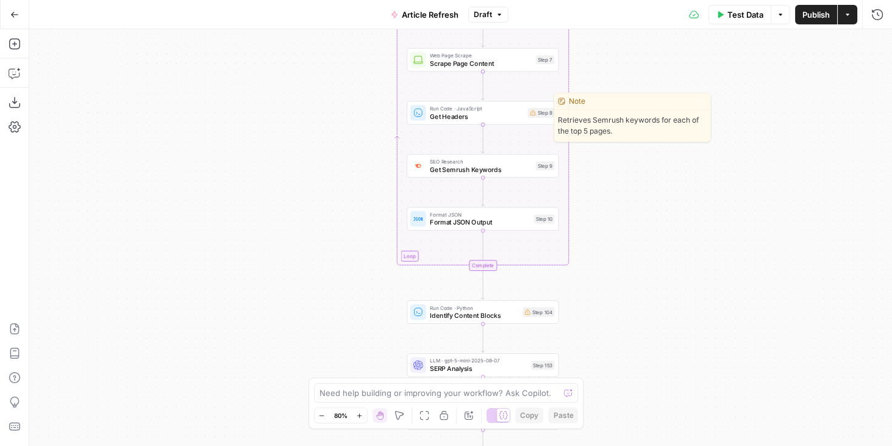
drag, startPoint x: 623, startPoint y: 130, endPoint x: 635, endPoint y: 202, distance: 73.0
click at [641, 210] on div "true false true false true false Workflow Input Settings Inputs Power Agent Ide…" at bounding box center [460, 237] width 863 height 416
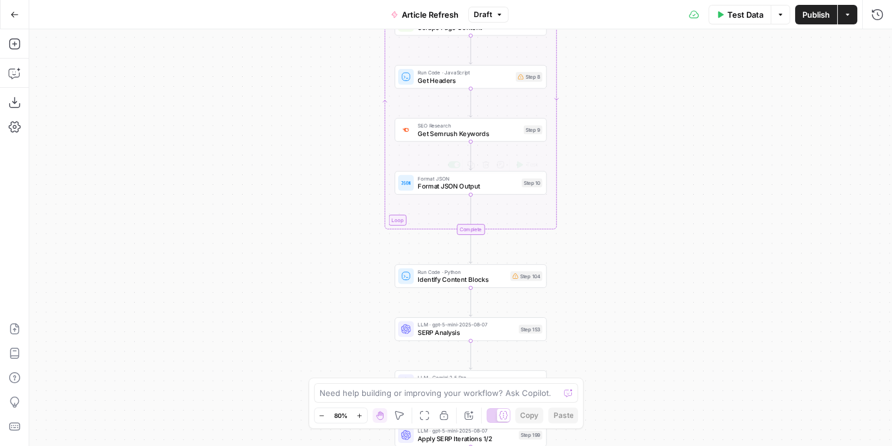
drag, startPoint x: 655, startPoint y: 290, endPoint x: 591, endPoint y: 205, distance: 105.8
click at [638, 228] on div "true false true false true false Workflow Input Settings Inputs Power Agent Ide…" at bounding box center [460, 237] width 863 height 416
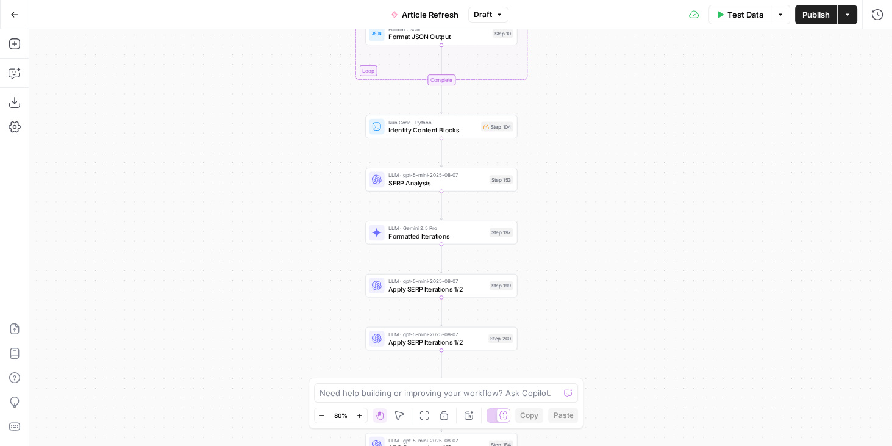
drag, startPoint x: 633, startPoint y: 270, endPoint x: 608, endPoint y: 118, distance: 154.4
click at [608, 118] on div "true false true false true false Workflow Input Settings Inputs Power Agent Ide…" at bounding box center [460, 237] width 863 height 416
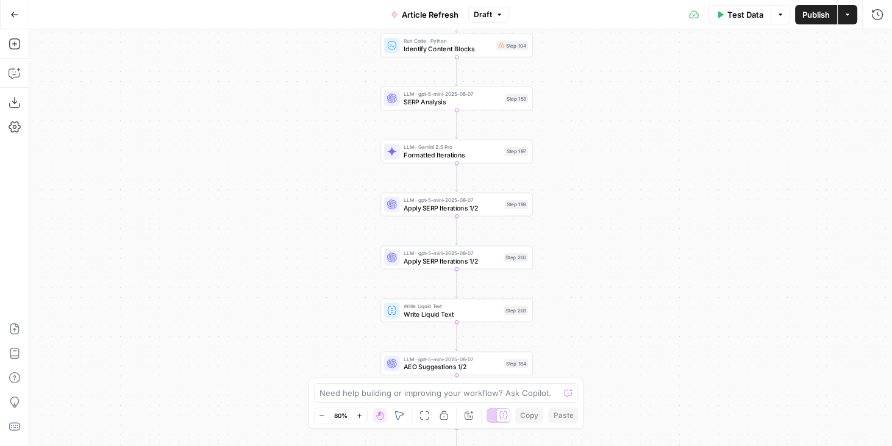
drag, startPoint x: 581, startPoint y: 201, endPoint x: 613, endPoint y: 165, distance: 47.9
click at [613, 165] on div "true false true false true false Workflow Input Settings Inputs Power Agent Ide…" at bounding box center [460, 237] width 863 height 416
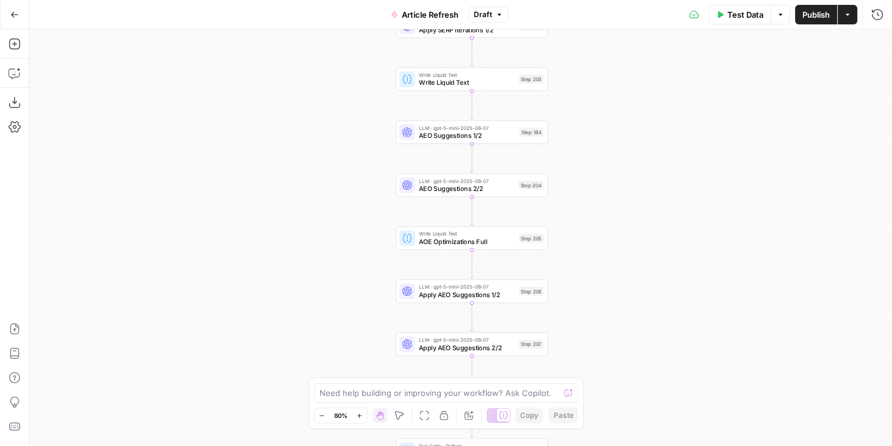
drag, startPoint x: 591, startPoint y: 282, endPoint x: 597, endPoint y: 56, distance: 225.7
click at [597, 56] on div "true false true false true false Workflow Input Settings Inputs Power Agent Ide…" at bounding box center [460, 237] width 863 height 416
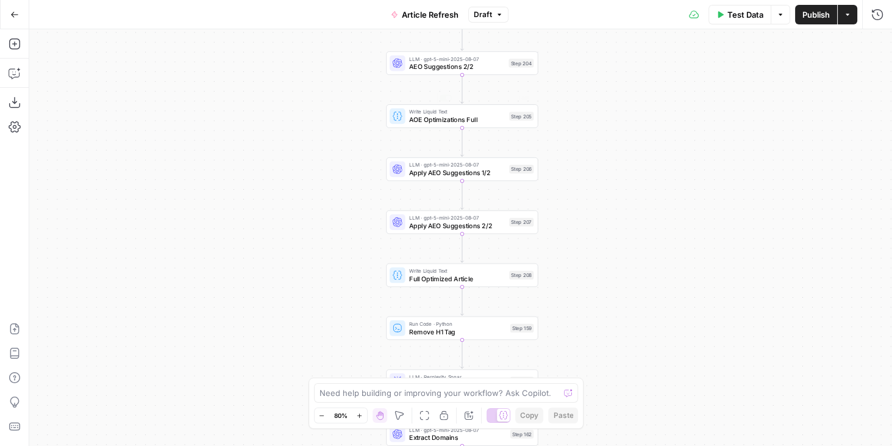
drag, startPoint x: 614, startPoint y: 285, endPoint x: 612, endPoint y: 88, distance: 196.9
click at [610, 74] on div "true false true false true false Workflow Input Settings Inputs Power Agent Ide…" at bounding box center [460, 237] width 863 height 416
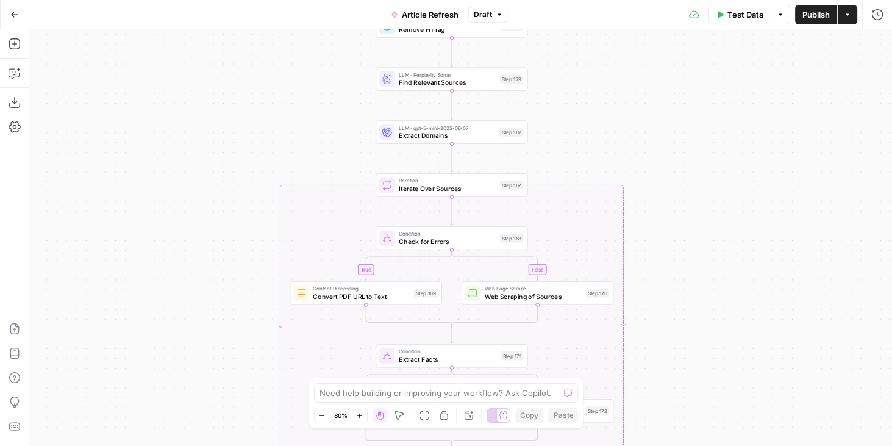
drag, startPoint x: 625, startPoint y: 242, endPoint x: 618, endPoint y: 85, distance: 156.8
click at [618, 85] on div "true false true false true false Workflow Input Settings Inputs Power Agent Ide…" at bounding box center [460, 237] width 863 height 416
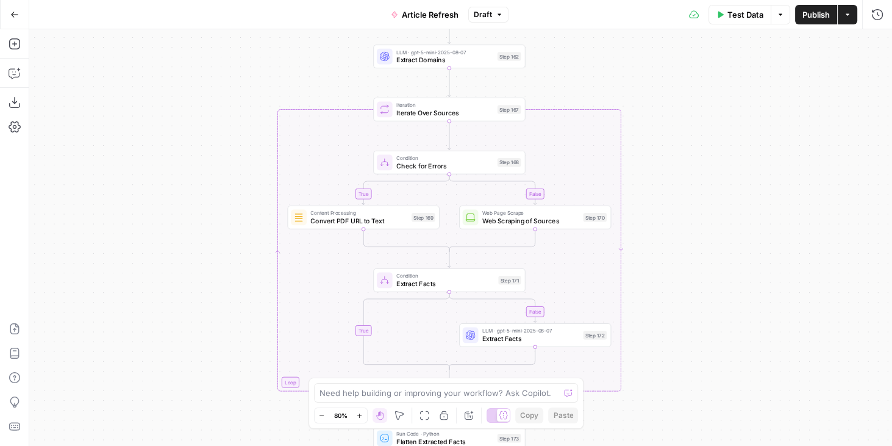
drag, startPoint x: 716, startPoint y: 230, endPoint x: 713, endPoint y: 119, distance: 111.6
click at [713, 119] on div "true false true false true false Workflow Input Settings Inputs Power Agent Ide…" at bounding box center [460, 237] width 863 height 416
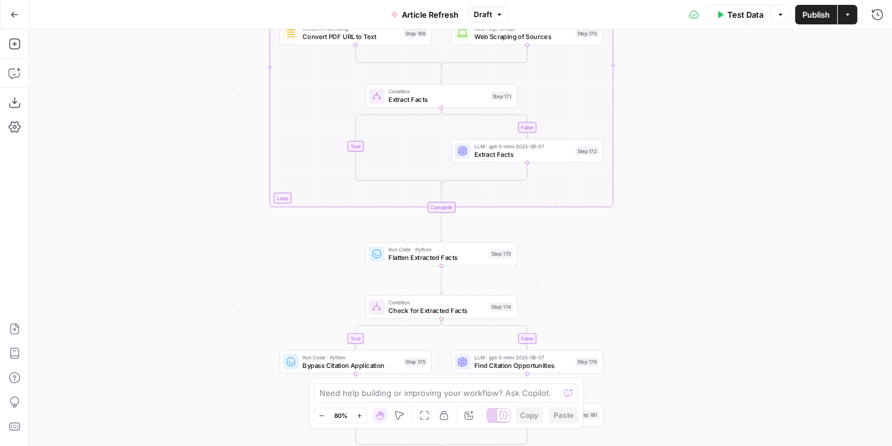
drag, startPoint x: 722, startPoint y: 305, endPoint x: 719, endPoint y: 200, distance: 105.5
click at [719, 200] on div "true false true false true false Workflow Input Settings Inputs Power Agent Ide…" at bounding box center [460, 237] width 863 height 416
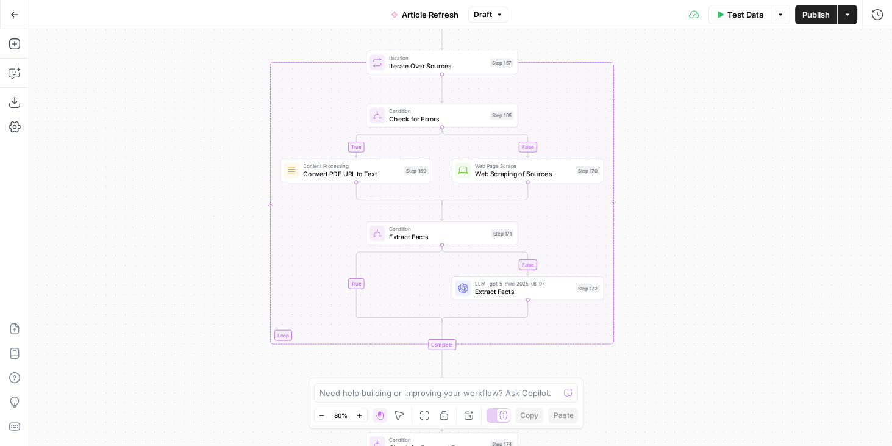
drag, startPoint x: 719, startPoint y: 191, endPoint x: 632, endPoint y: 310, distance: 146.9
click at [721, 326] on div "true false true false true false Workflow Input Settings Inputs Power Agent Ide…" at bounding box center [460, 237] width 863 height 416
drag, startPoint x: 703, startPoint y: 244, endPoint x: 711, endPoint y: 84, distance: 159.9
click at [711, 84] on div "true false true false true false Workflow Input Settings Inputs Power Agent Ide…" at bounding box center [460, 237] width 863 height 416
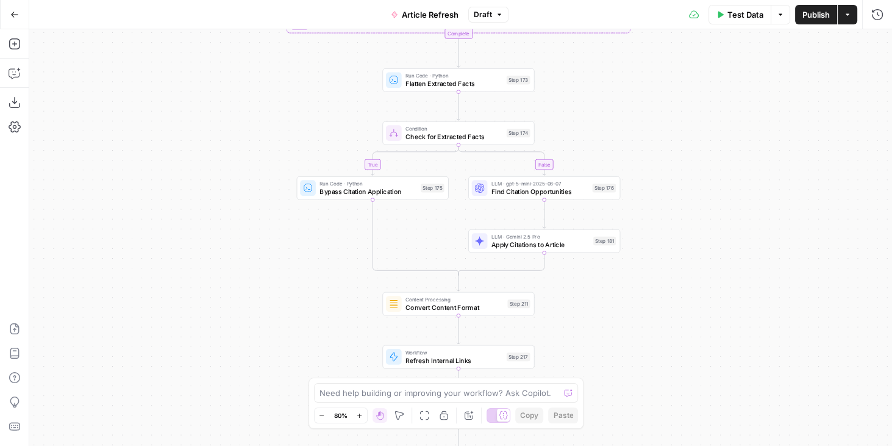
drag, startPoint x: 713, startPoint y: 307, endPoint x: 720, endPoint y: 156, distance: 150.7
click at [720, 156] on div "true false true false true false Workflow Input Settings Inputs Power Agent Ide…" at bounding box center [460, 237] width 863 height 416
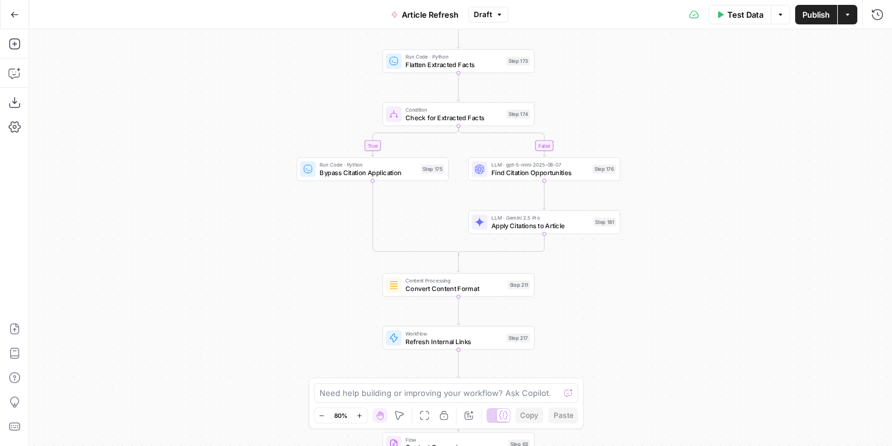
drag, startPoint x: 725, startPoint y: 232, endPoint x: 725, endPoint y: 179, distance: 53.6
click at [725, 179] on div "true false true false true false Workflow Input Settings Inputs Power Agent Ide…" at bounding box center [460, 237] width 863 height 416
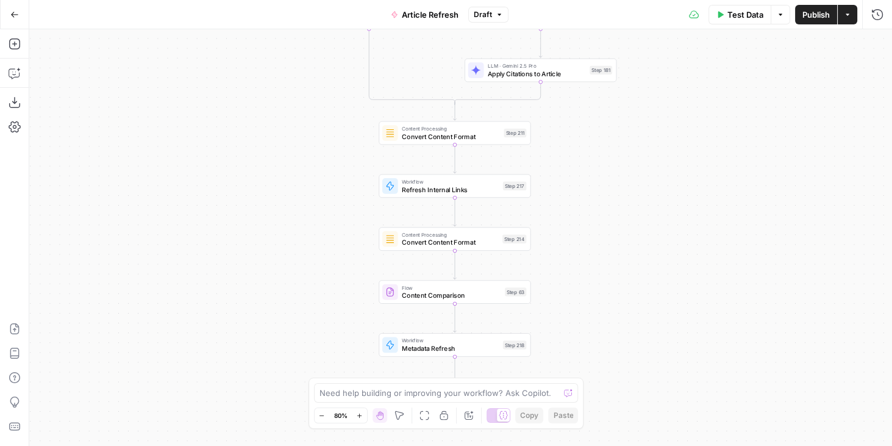
drag, startPoint x: 674, startPoint y: 250, endPoint x: 671, endPoint y: 169, distance: 80.5
click at [667, 137] on div "true false true false true false Workflow Input Settings Inputs Power Agent Ide…" at bounding box center [460, 237] width 863 height 416
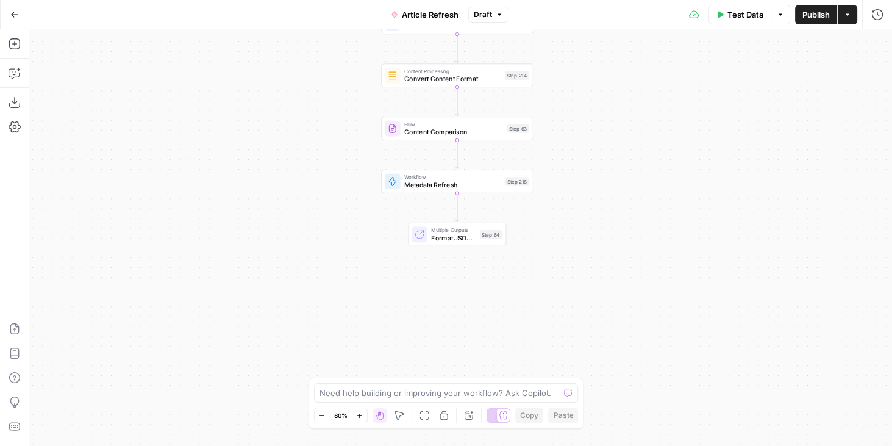
drag, startPoint x: 677, startPoint y: 243, endPoint x: 688, endPoint y: 179, distance: 64.4
click at [685, 103] on div "true false true false true false Workflow Input Settings Inputs Power Agent Ide…" at bounding box center [460, 237] width 863 height 416
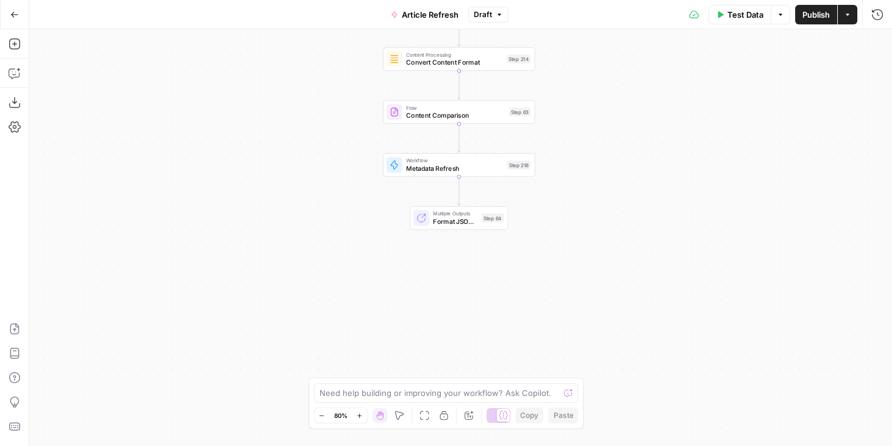
drag, startPoint x: 685, startPoint y: 227, endPoint x: 685, endPoint y: 199, distance: 27.4
click at [685, 199] on div "true false true false true false Workflow Input Settings Inputs Power Agent Ide…" at bounding box center [460, 237] width 863 height 416
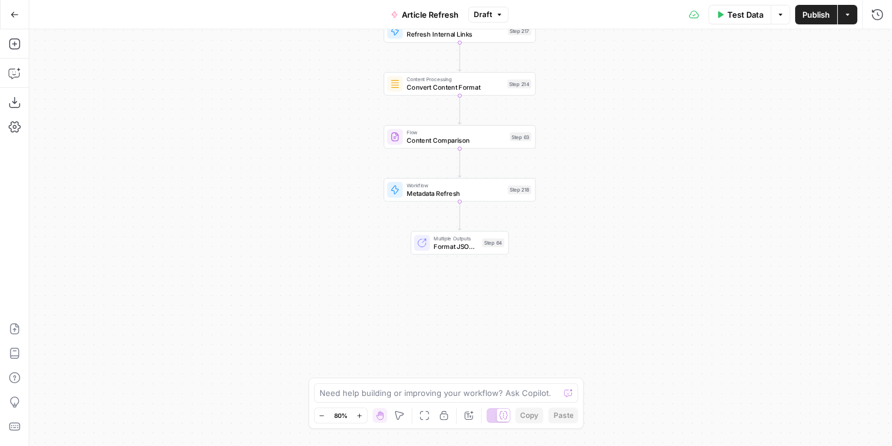
click at [10, 12] on icon "button" at bounding box center [14, 14] width 9 height 9
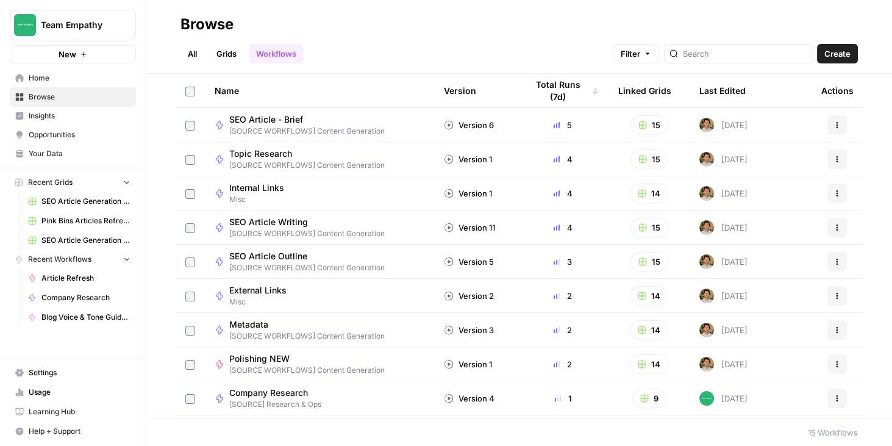
click at [87, 199] on span "SEO Article Generation Grid - Uncharted Influencer Agency" at bounding box center [85, 201] width 89 height 11
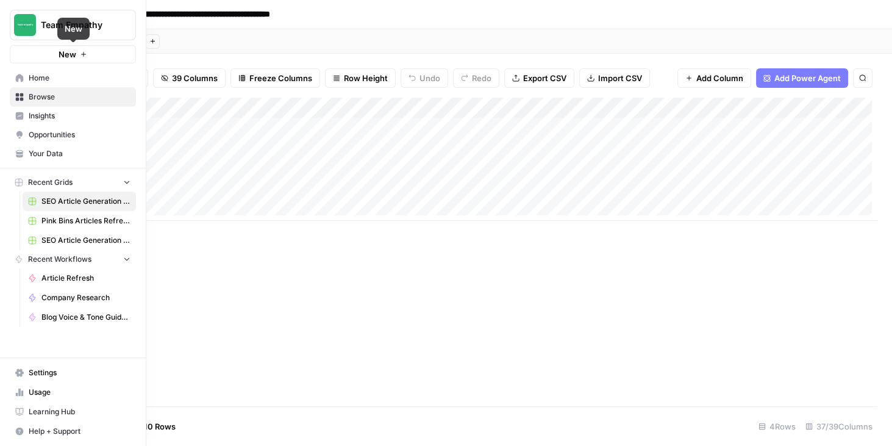
click at [35, 76] on span "Home" at bounding box center [80, 78] width 102 height 11
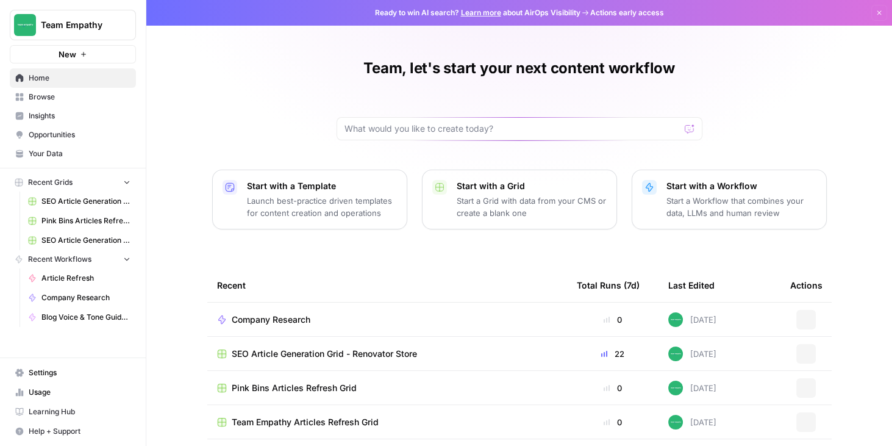
click at [48, 98] on span "Browse" at bounding box center [80, 96] width 102 height 11
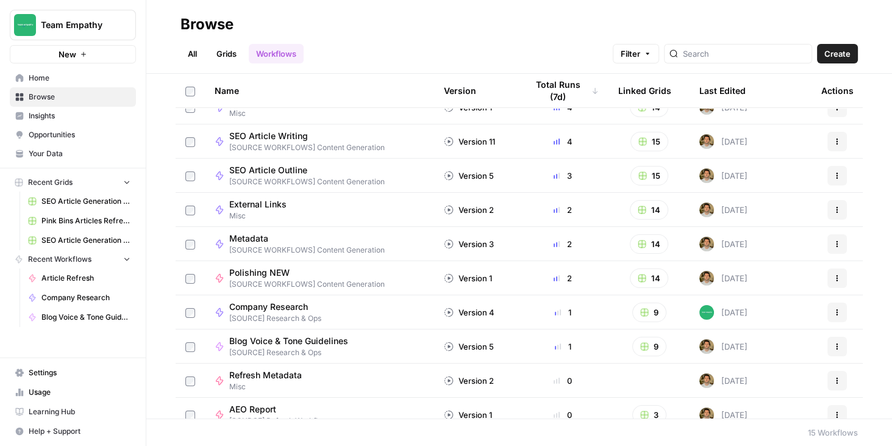
scroll to position [104, 0]
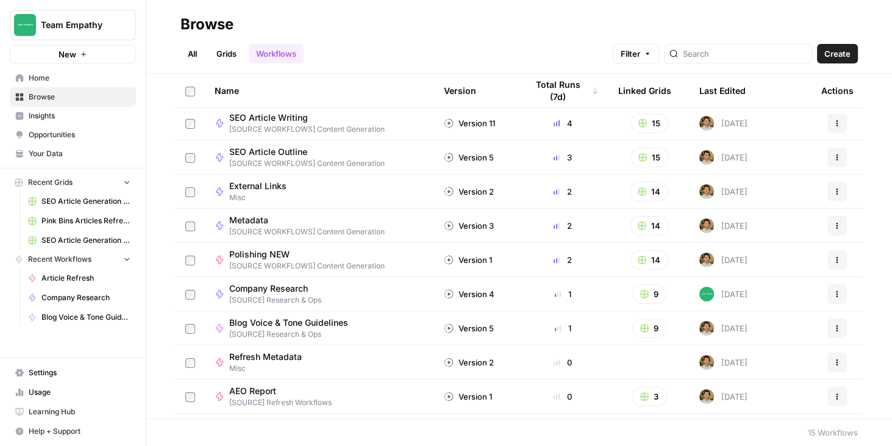
click at [48, 82] on span "Home" at bounding box center [80, 78] width 102 height 11
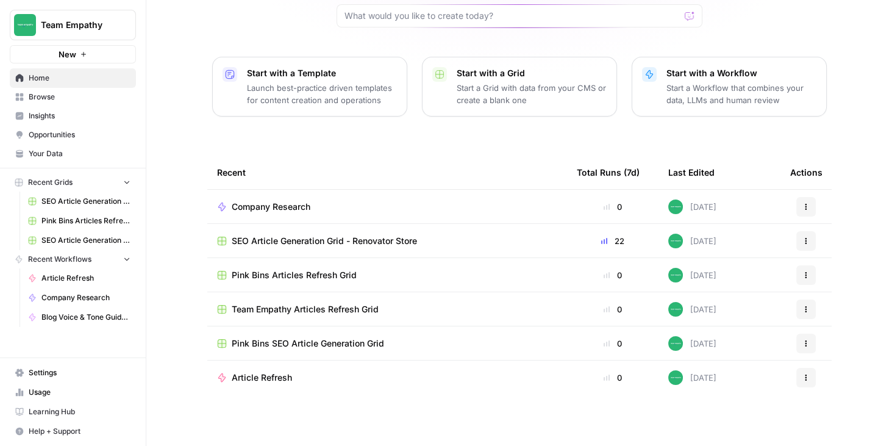
scroll to position [114, 0]
click at [41, 98] on span "Browse" at bounding box center [80, 96] width 102 height 11
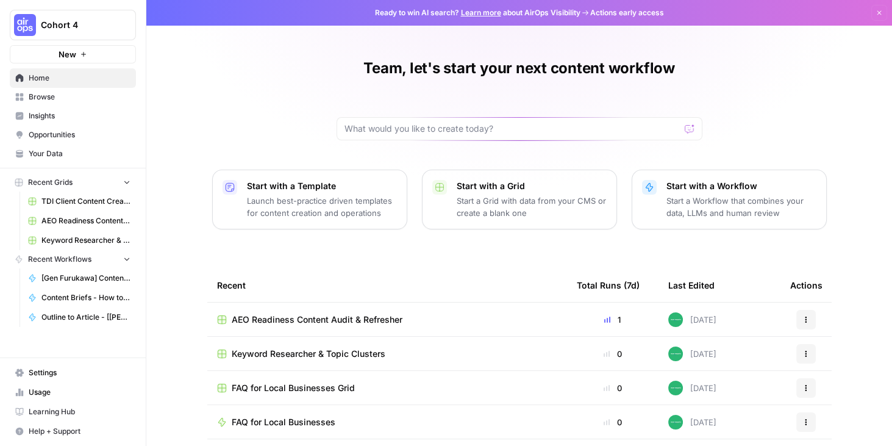
click at [315, 320] on span "AEO Readiness Content Audit & Refresher" at bounding box center [317, 319] width 171 height 12
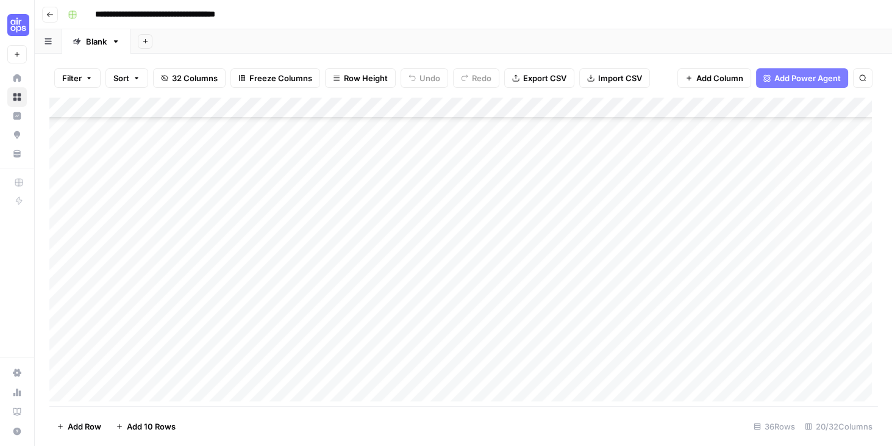
scroll to position [483, 0]
click at [126, 393] on div "Add Column" at bounding box center [463, 252] width 828 height 308
type textarea "**********"
click at [266, 369] on div "Add Column" at bounding box center [463, 252] width 828 height 308
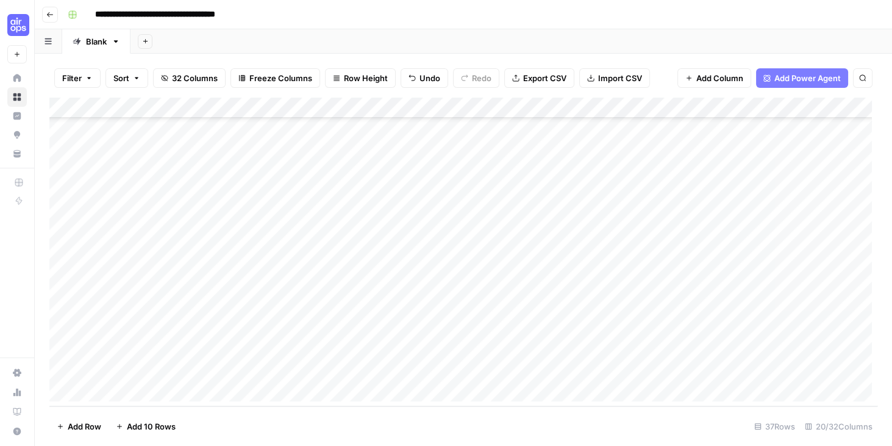
click at [678, 368] on div "Add Column" at bounding box center [463, 252] width 828 height 308
click at [593, 369] on div "Add Column" at bounding box center [463, 252] width 828 height 308
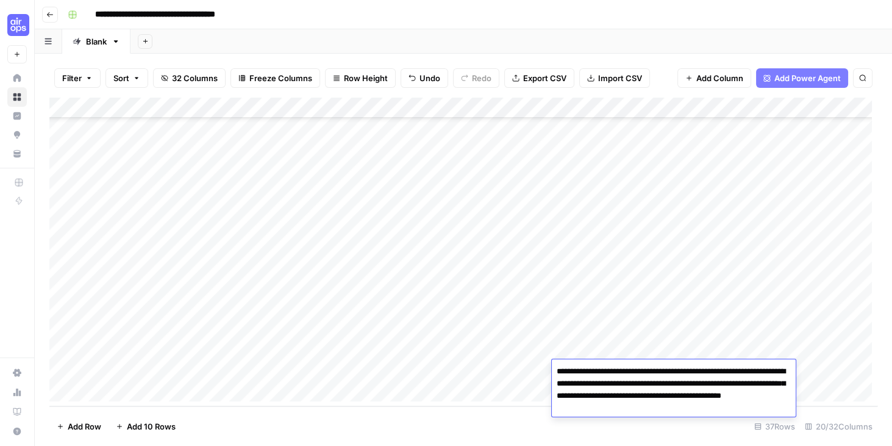
drag, startPoint x: 557, startPoint y: 383, endPoint x: 624, endPoint y: 382, distance: 67.1
click at [624, 382] on textarea "**********" at bounding box center [674, 390] width 244 height 54
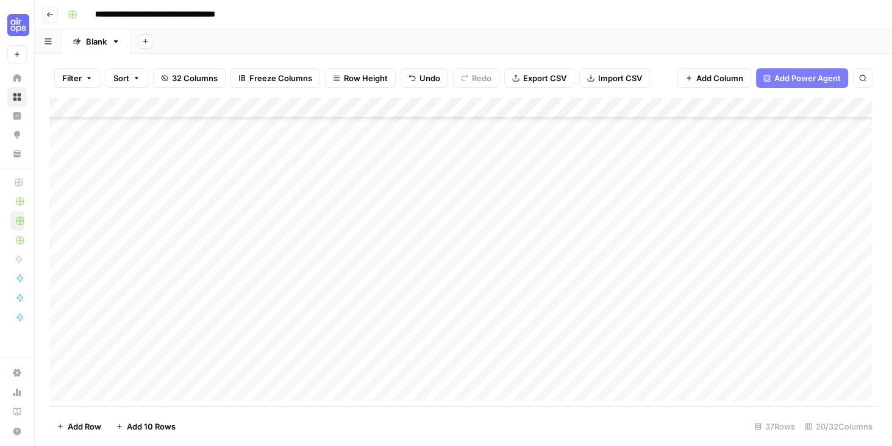
click at [700, 369] on div "Add Column" at bounding box center [463, 252] width 828 height 308
click at [381, 371] on div "Add Column" at bounding box center [463, 252] width 828 height 308
click at [525, 109] on div "Add Column" at bounding box center [463, 252] width 828 height 308
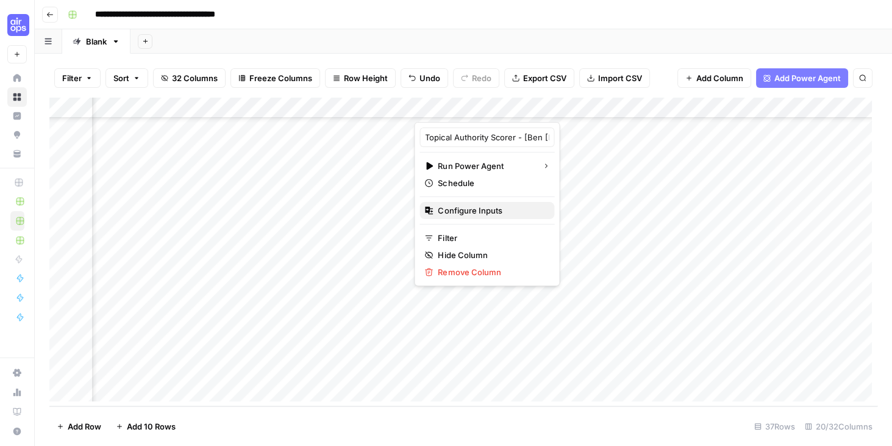
click at [474, 207] on span "Configure Inputs" at bounding box center [491, 210] width 107 height 12
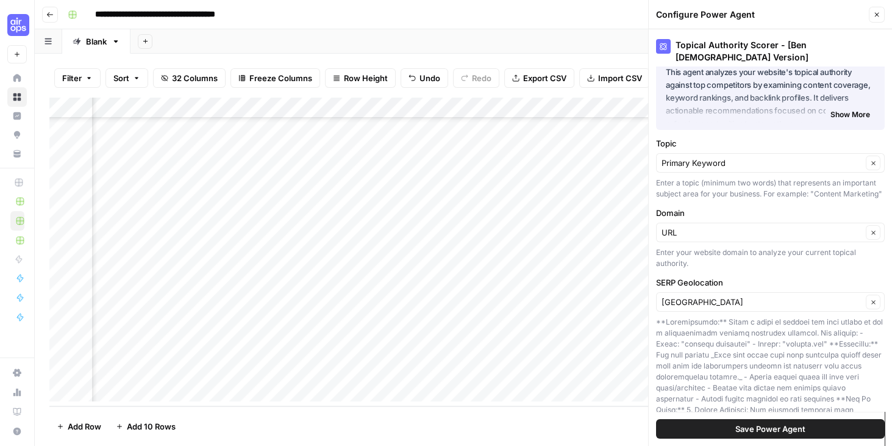
scroll to position [0, 0]
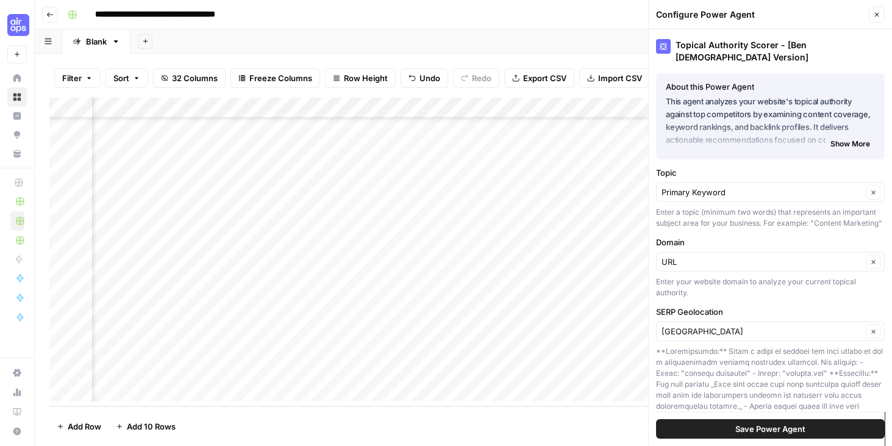
click at [875, 14] on icon "button" at bounding box center [876, 14] width 7 height 7
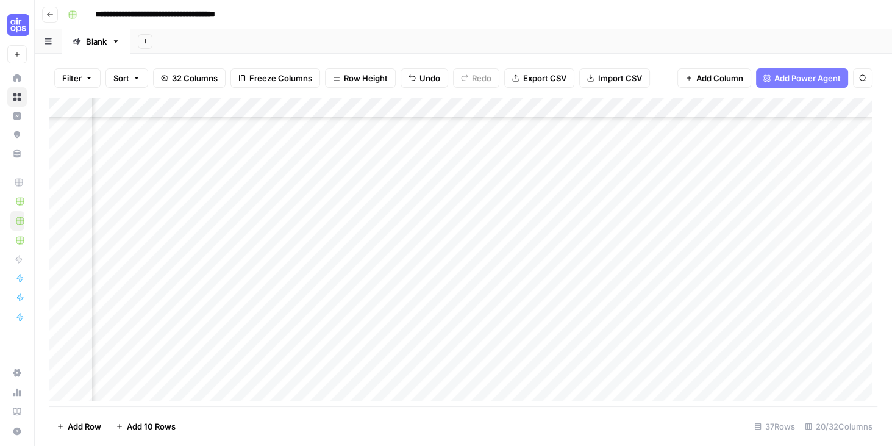
click at [482, 371] on div "Add Column" at bounding box center [463, 252] width 828 height 308
click at [525, 112] on div "Add Column" at bounding box center [463, 252] width 828 height 308
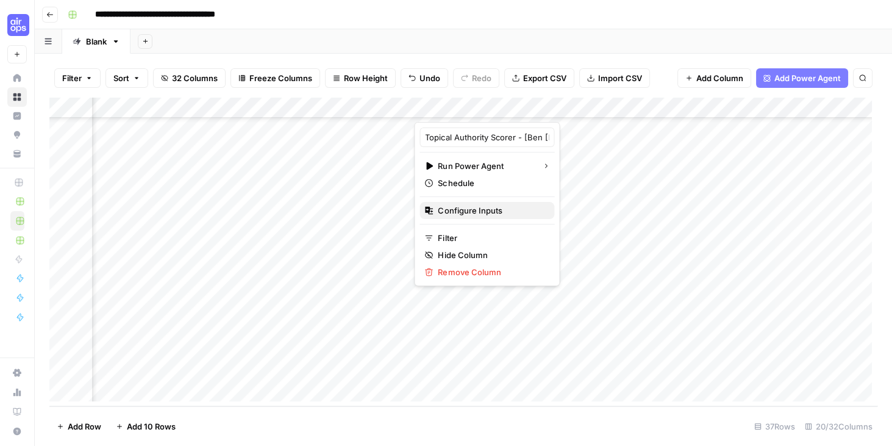
click at [469, 216] on button "Configure Inputs" at bounding box center [486, 210] width 135 height 17
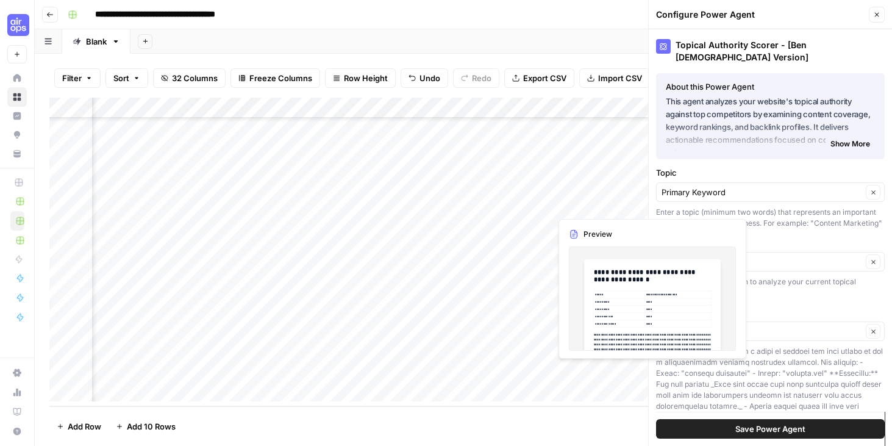
click at [819, 229] on div "Topical Authority Scorer - [Ben Male Version] About this Power Agent This agent…" at bounding box center [770, 237] width 243 height 416
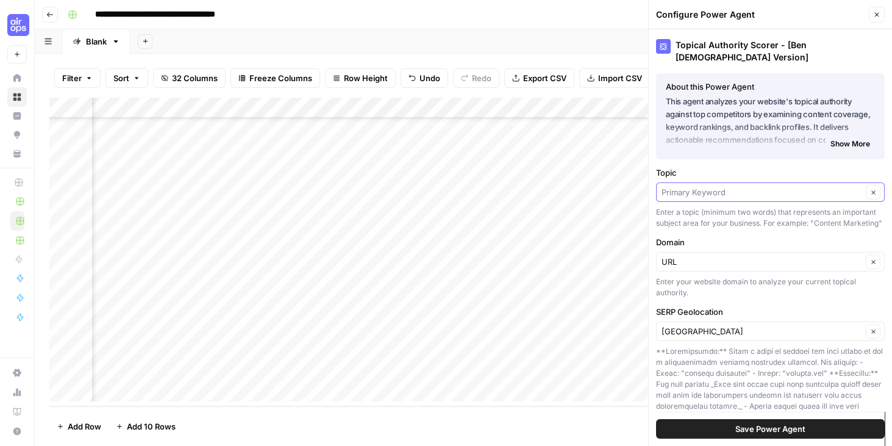
click at [747, 186] on input "Topic" at bounding box center [761, 192] width 201 height 12
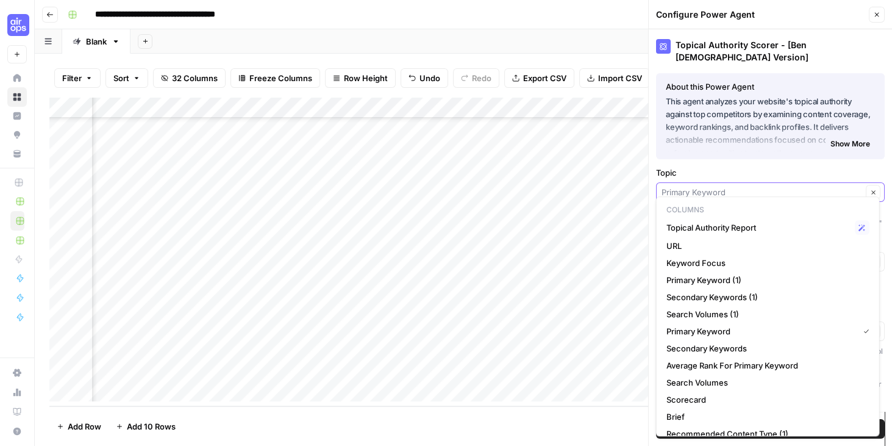
click at [747, 186] on input "Topic" at bounding box center [761, 192] width 201 height 12
type input "Primary Keyword"
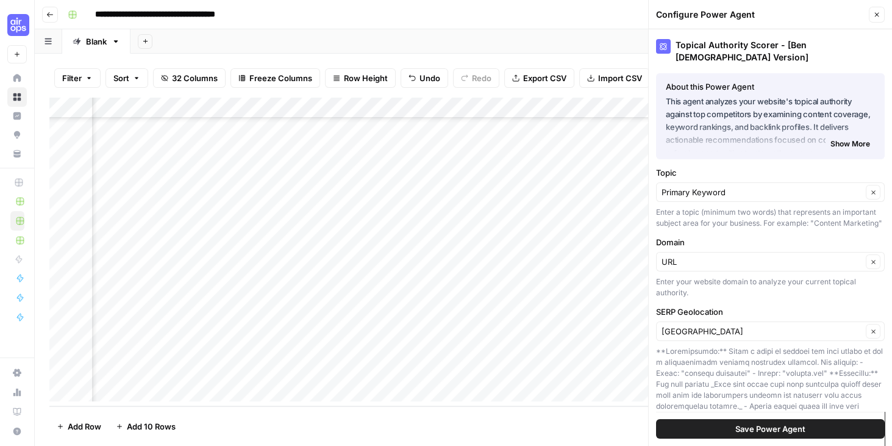
click at [745, 166] on label "Topic" at bounding box center [770, 172] width 229 height 12
click at [745, 186] on input "Primary Keyword" at bounding box center [761, 192] width 201 height 12
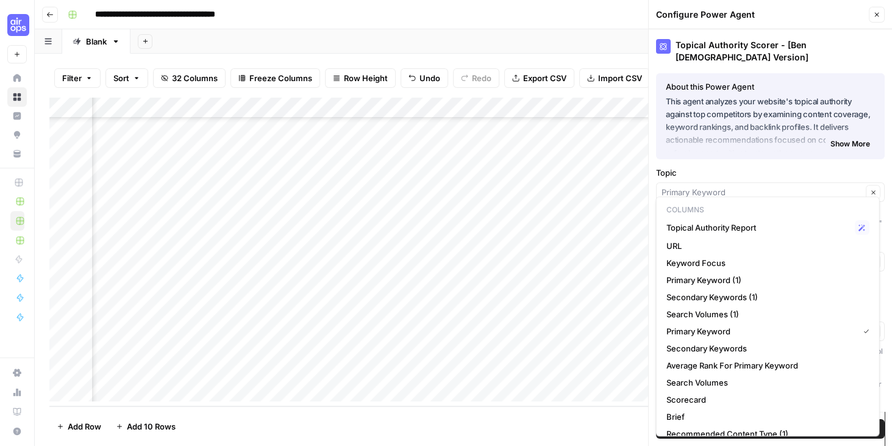
type input "Primary Keyword"
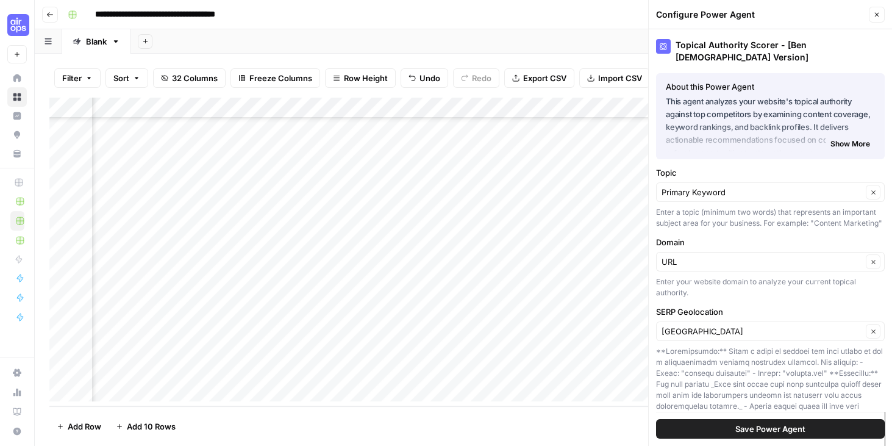
click at [734, 156] on div "Topical Authority Scorer - [Ben Male Version] About this Power Agent This agent…" at bounding box center [770, 237] width 243 height 416
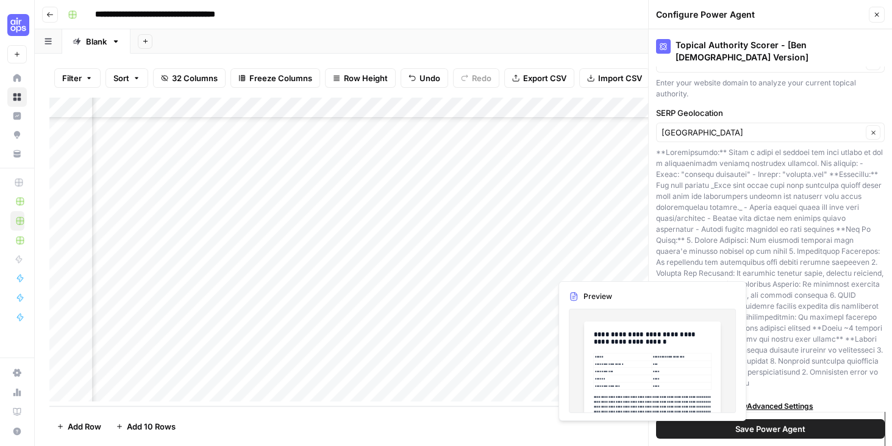
scroll to position [208, 0]
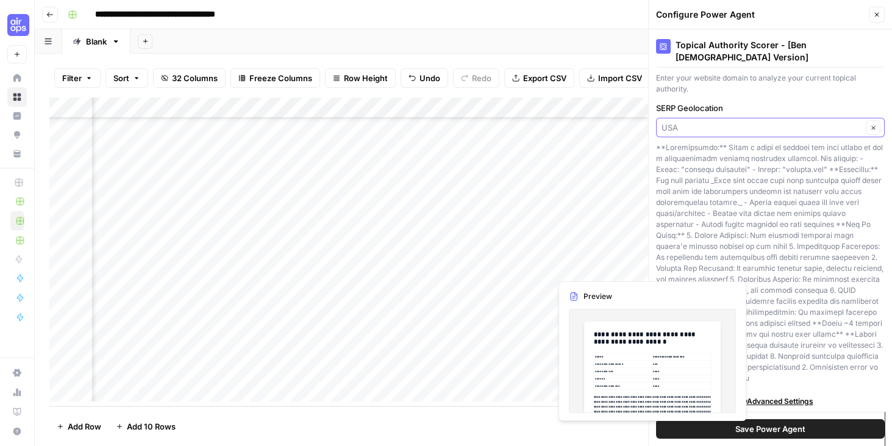
click at [727, 126] on input "SERP Geolocation" at bounding box center [761, 127] width 201 height 12
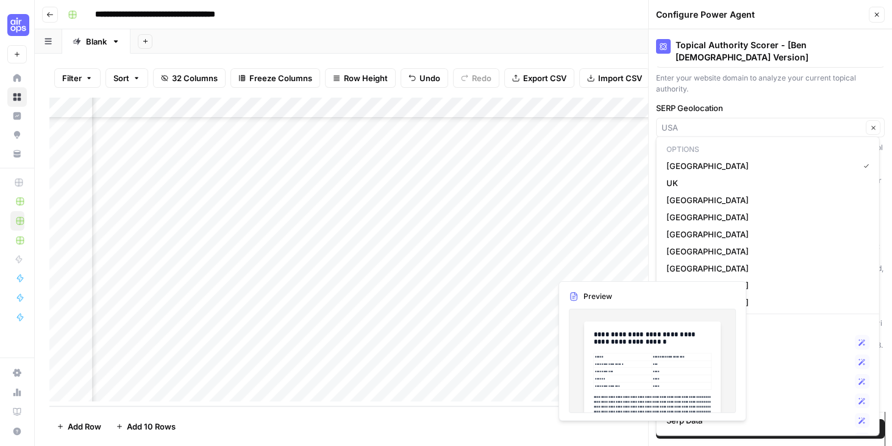
type input "USA"
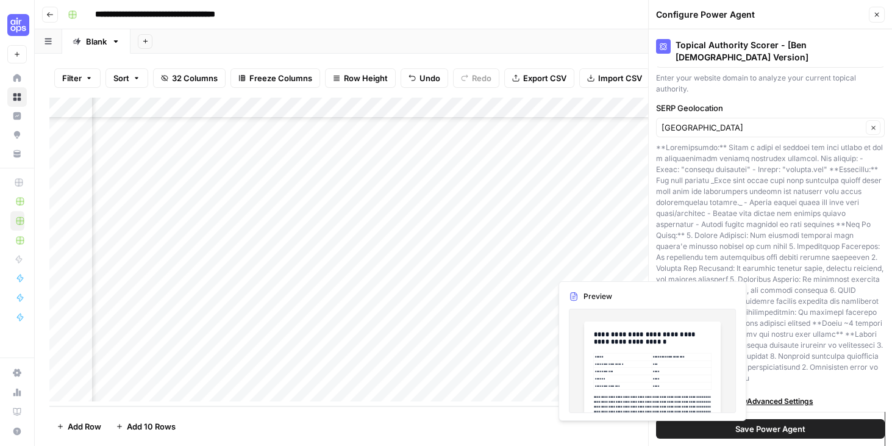
click at [744, 102] on label "SERP Geolocation" at bounding box center [770, 108] width 229 height 12
click at [744, 121] on input "USA" at bounding box center [761, 127] width 201 height 12
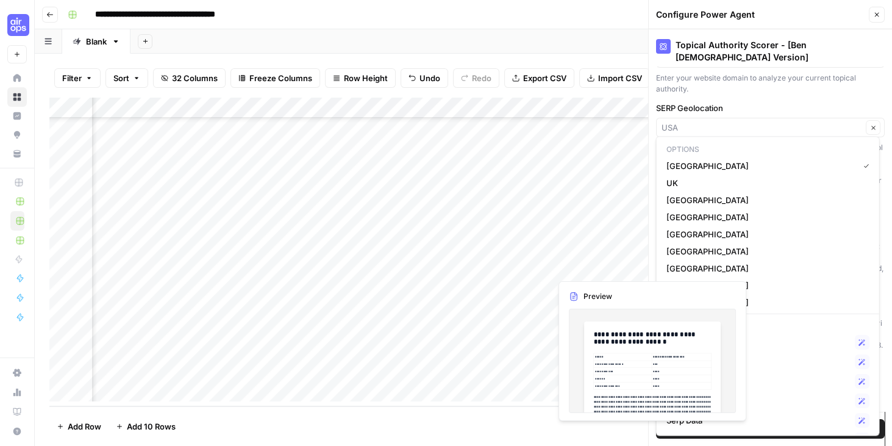
type input "USA"
click at [753, 90] on div "Topical Authority Scorer - [Ben Male Version] About this Power Agent This agent…" at bounding box center [770, 237] width 243 height 416
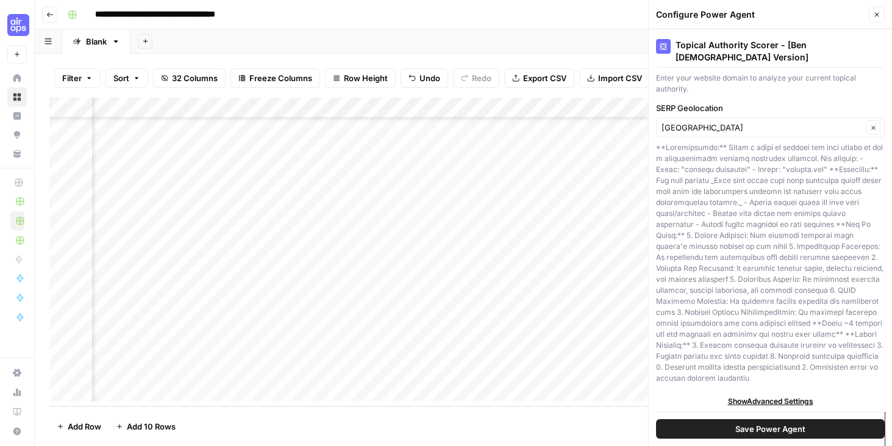
click at [875, 19] on button "Close" at bounding box center [877, 15] width 16 height 16
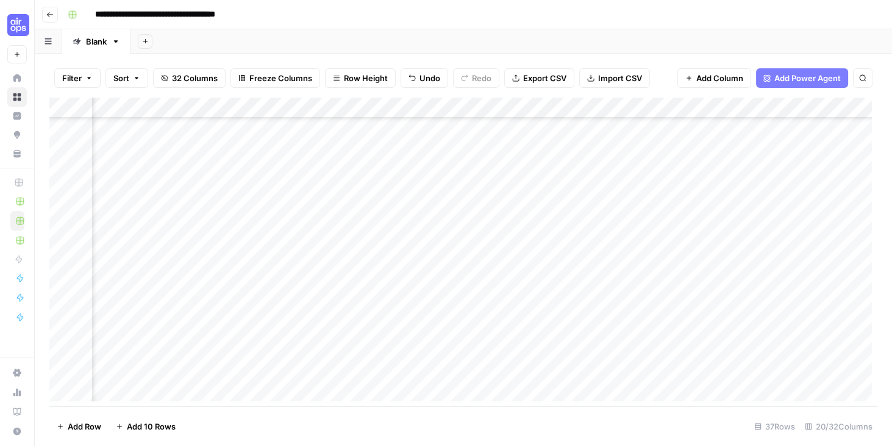
scroll to position [504, 650]
click at [453, 373] on div "Add Column" at bounding box center [463, 252] width 828 height 308
click at [675, 371] on div "Add Column" at bounding box center [463, 252] width 828 height 308
click at [482, 108] on div "Add Column" at bounding box center [463, 252] width 828 height 308
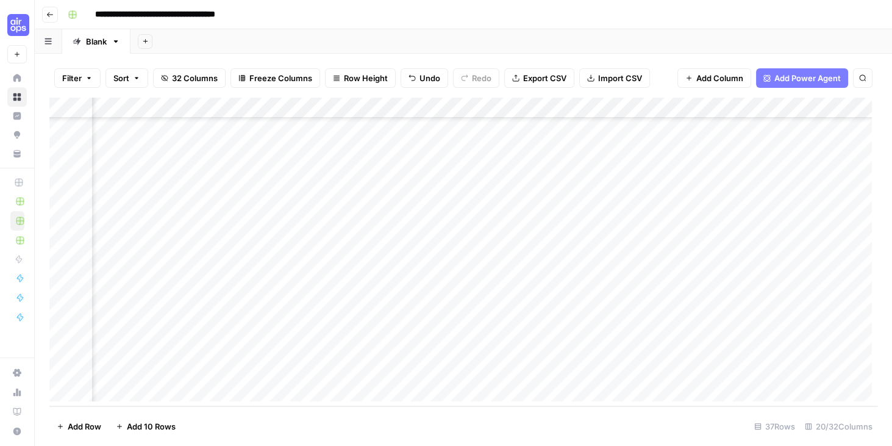
click at [480, 12] on div "**********" at bounding box center [471, 15] width 817 height 20
click at [482, 110] on div "Add Column" at bounding box center [463, 252] width 828 height 308
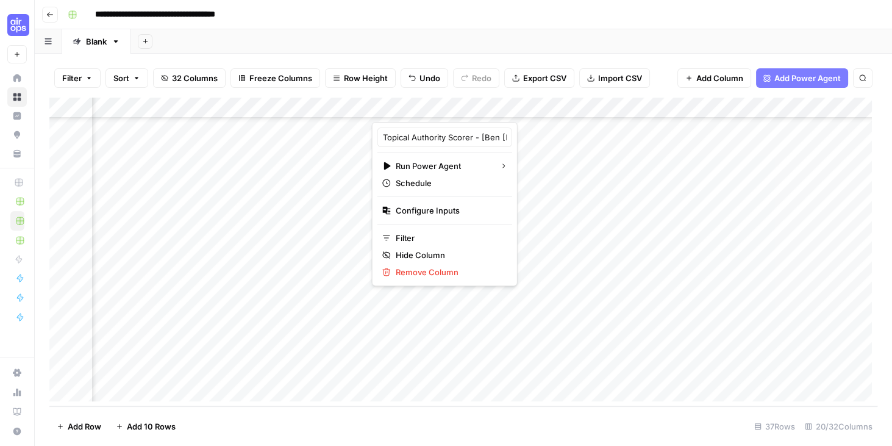
click at [435, 106] on div at bounding box center [440, 110] width 138 height 24
click at [458, 46] on div "Add Sheet" at bounding box center [510, 41] width 761 height 24
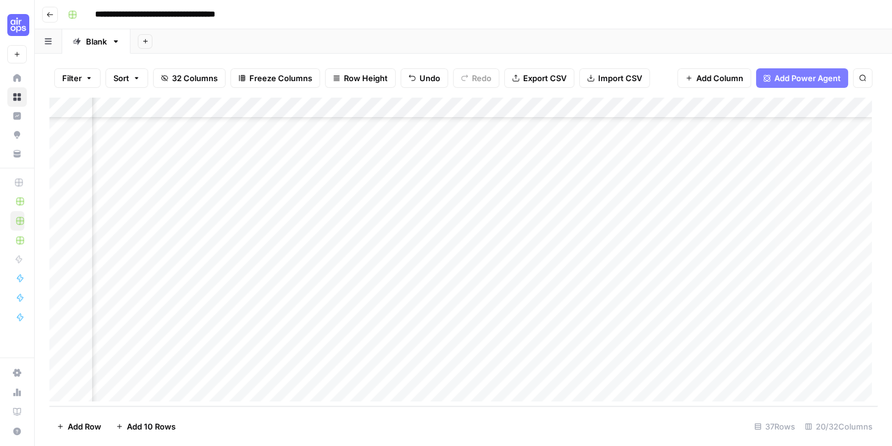
scroll to position [504, 1706]
click at [827, 115] on button "Add Column" at bounding box center [843, 108] width 63 height 16
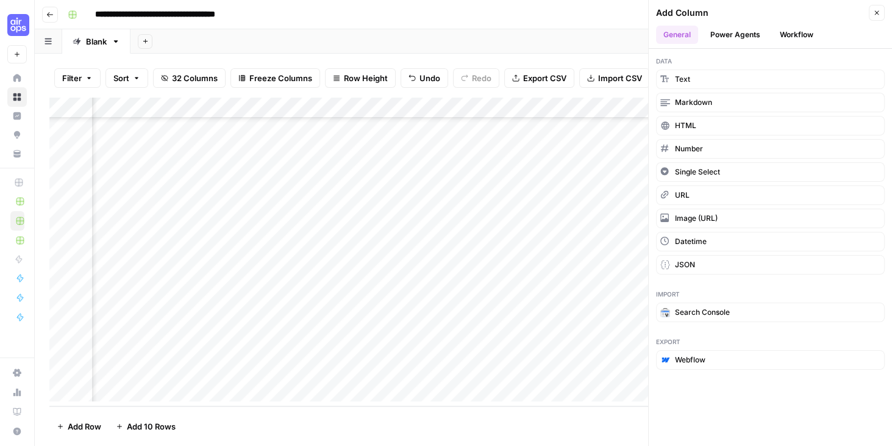
click at [739, 37] on button "Power Agents" at bounding box center [735, 35] width 65 height 18
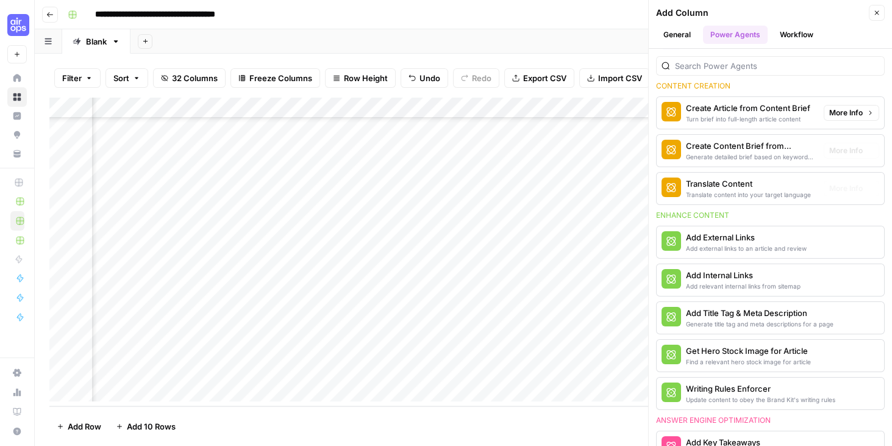
scroll to position [174, 0]
click at [881, 13] on button "Close" at bounding box center [877, 13] width 16 height 16
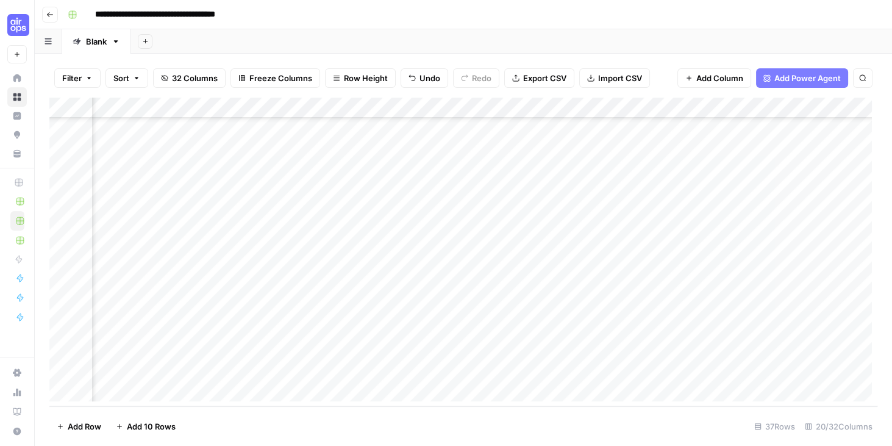
scroll to position [504, 290]
click at [623, 368] on div "Add Column" at bounding box center [463, 252] width 828 height 308
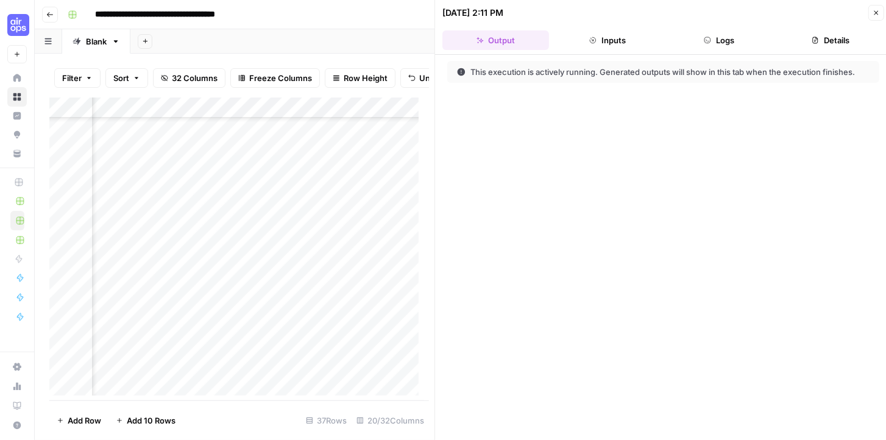
click at [727, 37] on button "Logs" at bounding box center [719, 40] width 107 height 20
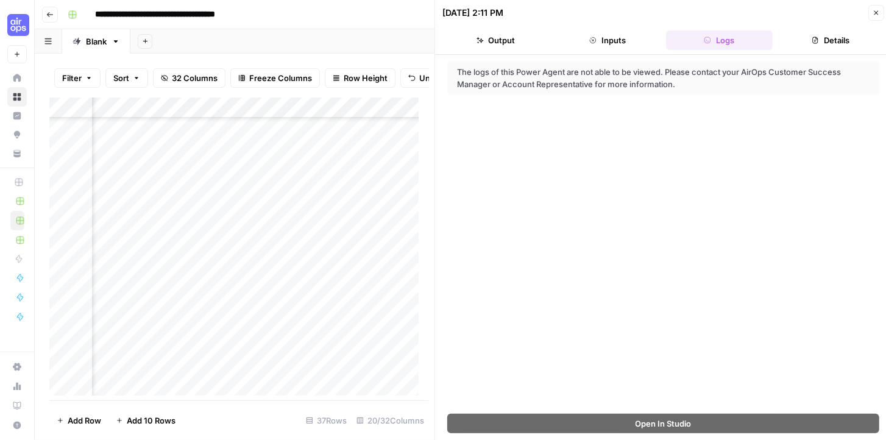
click at [874, 13] on icon "button" at bounding box center [876, 12] width 7 height 7
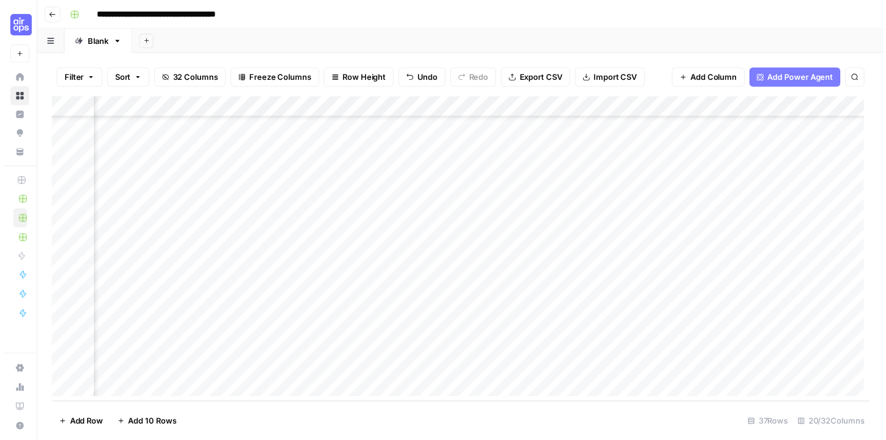
scroll to position [504, 507]
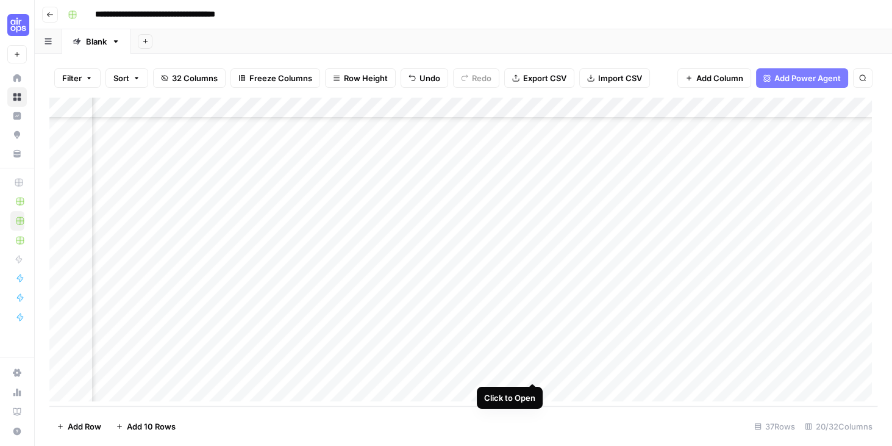
click at [532, 371] on div "Add Column" at bounding box center [463, 252] width 828 height 308
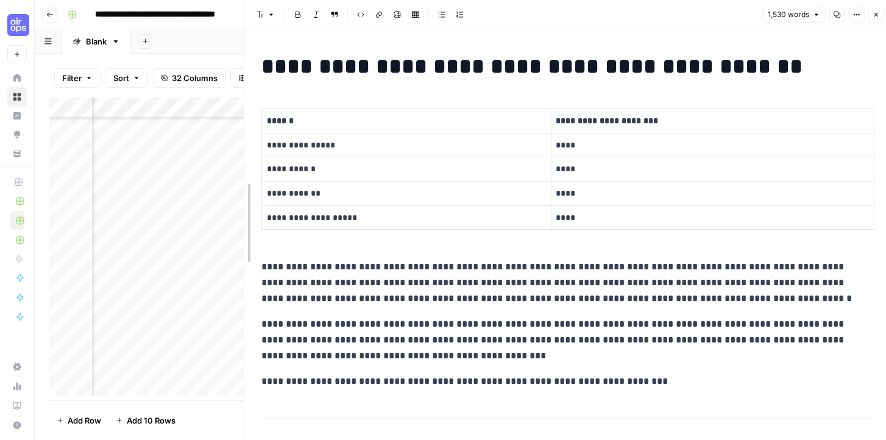
drag, startPoint x: 435, startPoint y: 31, endPoint x: 210, endPoint y: 41, distance: 225.2
click at [210, 41] on body "**********" at bounding box center [443, 220] width 886 height 440
click at [344, 218] on p "**********" at bounding box center [405, 218] width 277 height 14
drag, startPoint x: 352, startPoint y: 215, endPoint x: 266, endPoint y: 218, distance: 86.0
click at [267, 218] on p "**********" at bounding box center [405, 218] width 277 height 14
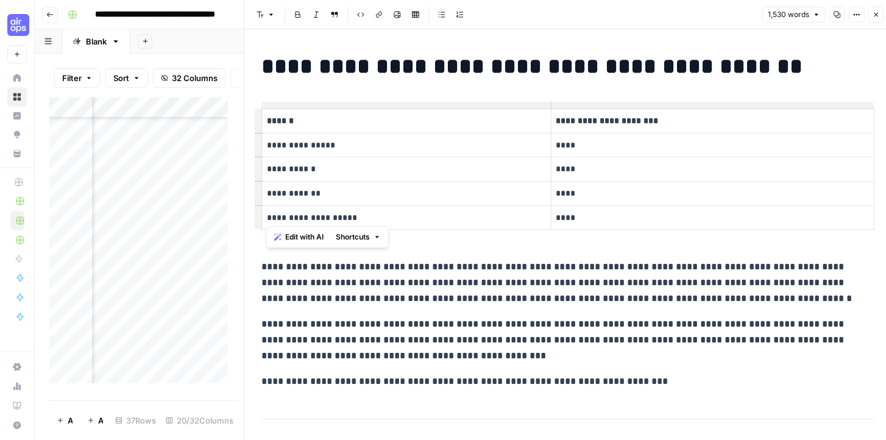
click at [486, 190] on p "**********" at bounding box center [405, 194] width 277 height 14
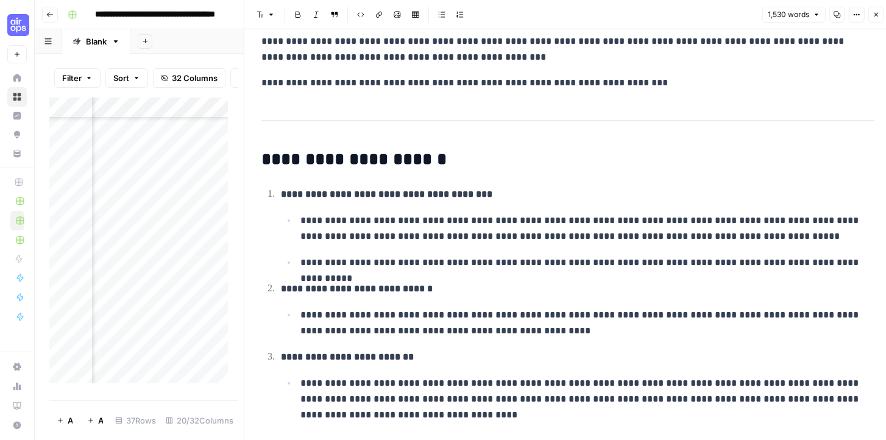
scroll to position [313, 0]
